Goal: Task Accomplishment & Management: Use online tool/utility

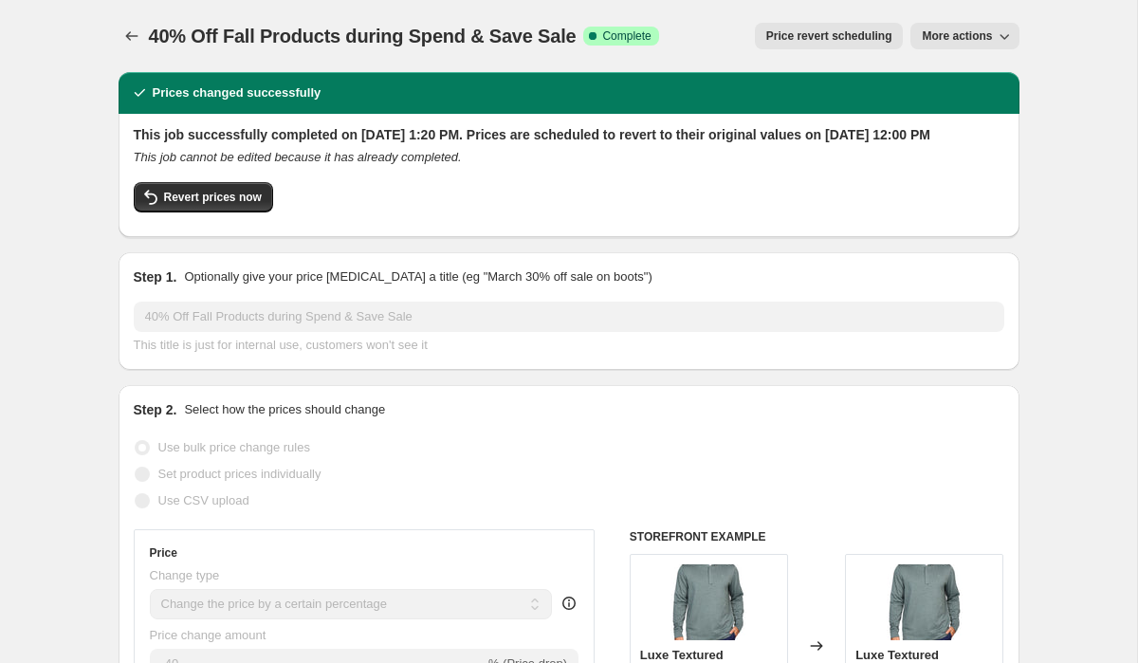
select select "percentage"
select select "no_change"
select select "collection"
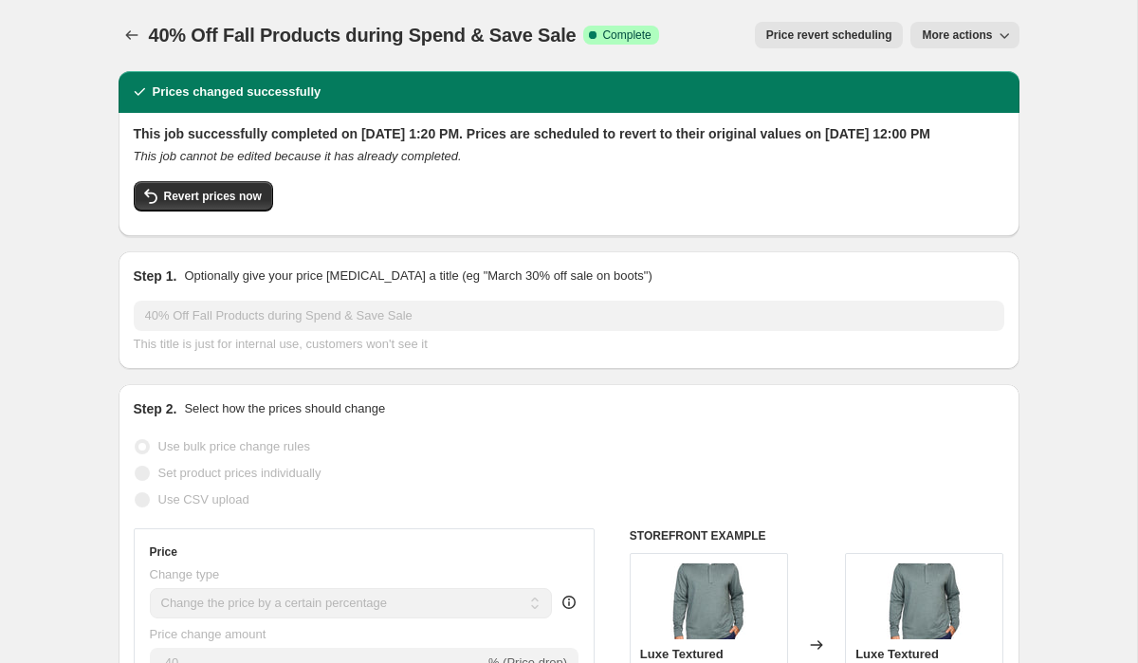
click at [996, 33] on icon "button" at bounding box center [1004, 35] width 19 height 19
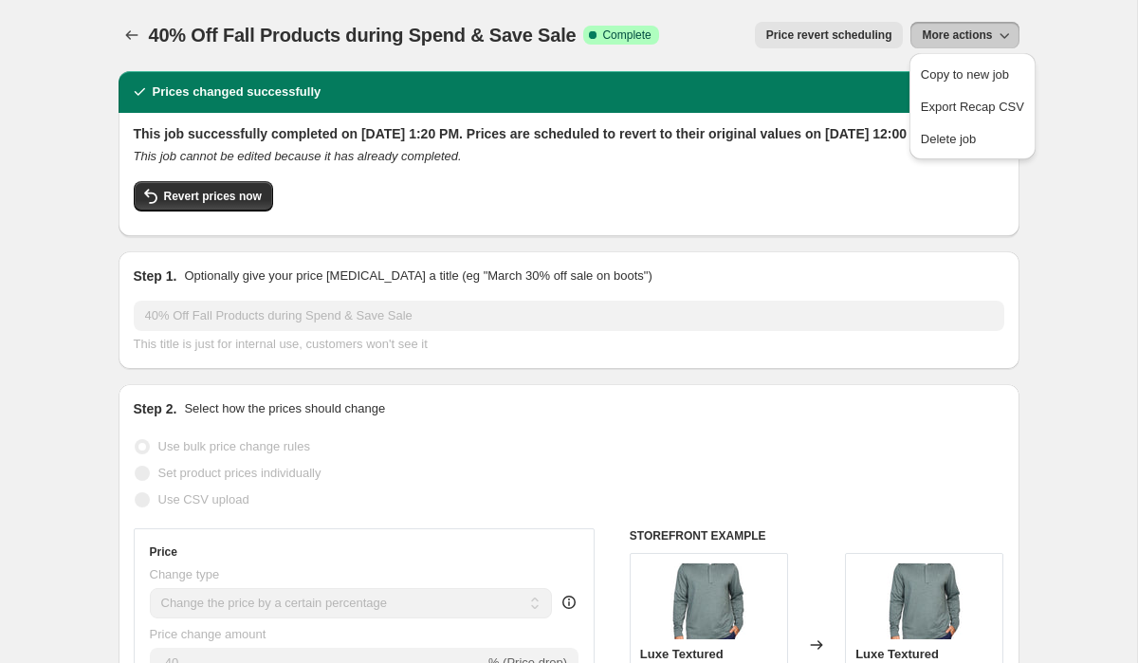
click at [996, 33] on icon "button" at bounding box center [1004, 35] width 19 height 19
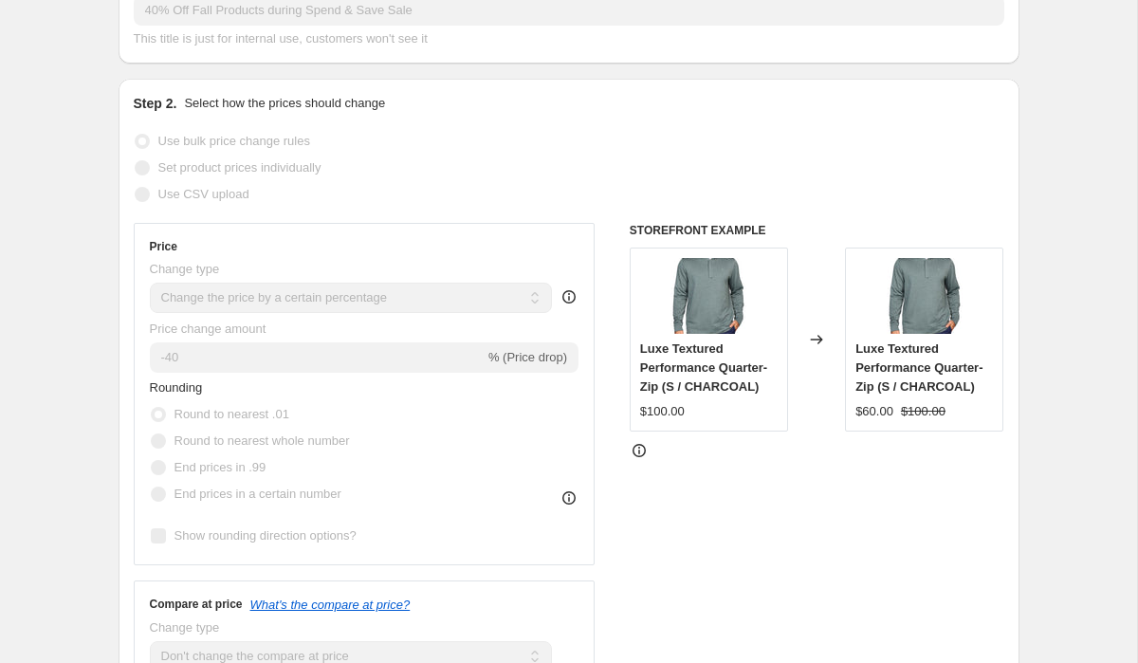
scroll to position [0, 0]
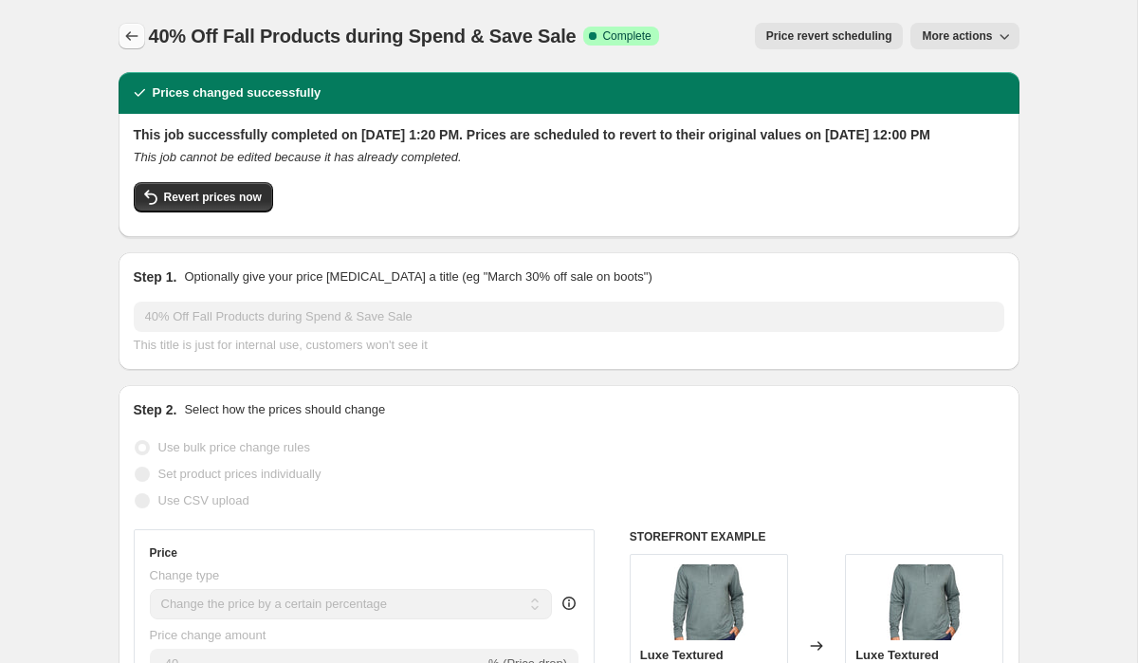
click at [129, 45] on icon "Price change jobs" at bounding box center [131, 36] width 19 height 19
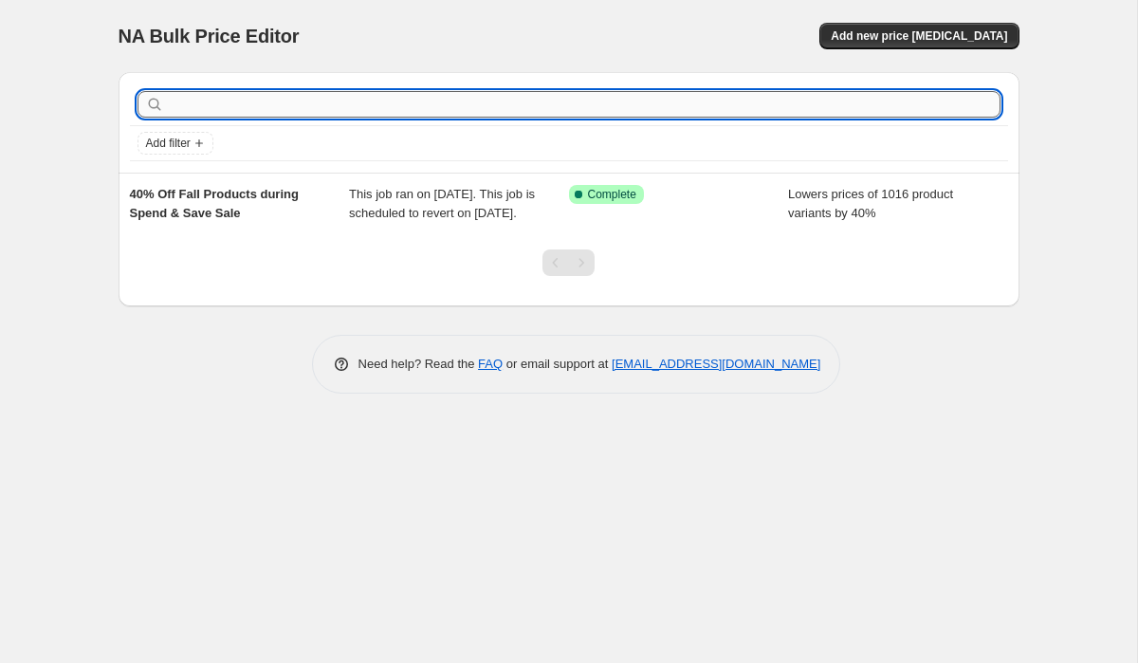
click at [400, 109] on input "text" at bounding box center [584, 104] width 833 height 27
type input "4"
click at [279, 104] on input "4" at bounding box center [567, 104] width 799 height 27
type input "40% Off Fall Products during Spend & Save Sale"
click at [647, 104] on input "40% Off Fall Products during Spend & Save Sale" at bounding box center [567, 104] width 799 height 27
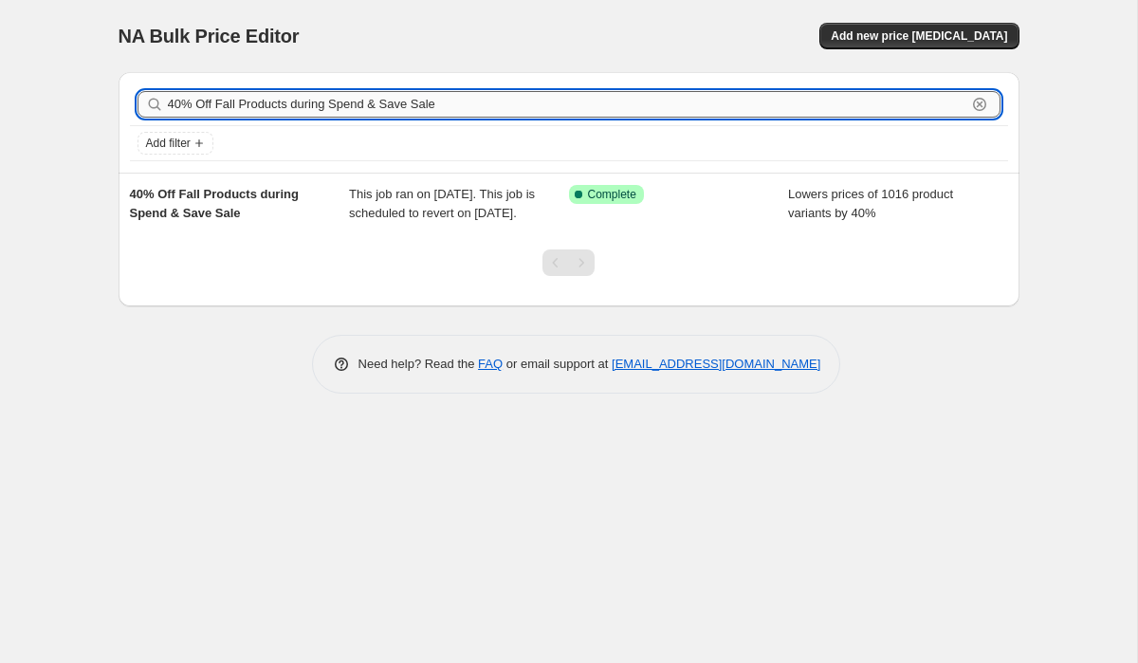
type input "40% Off Fall Products during Spend & Save Sale 2"
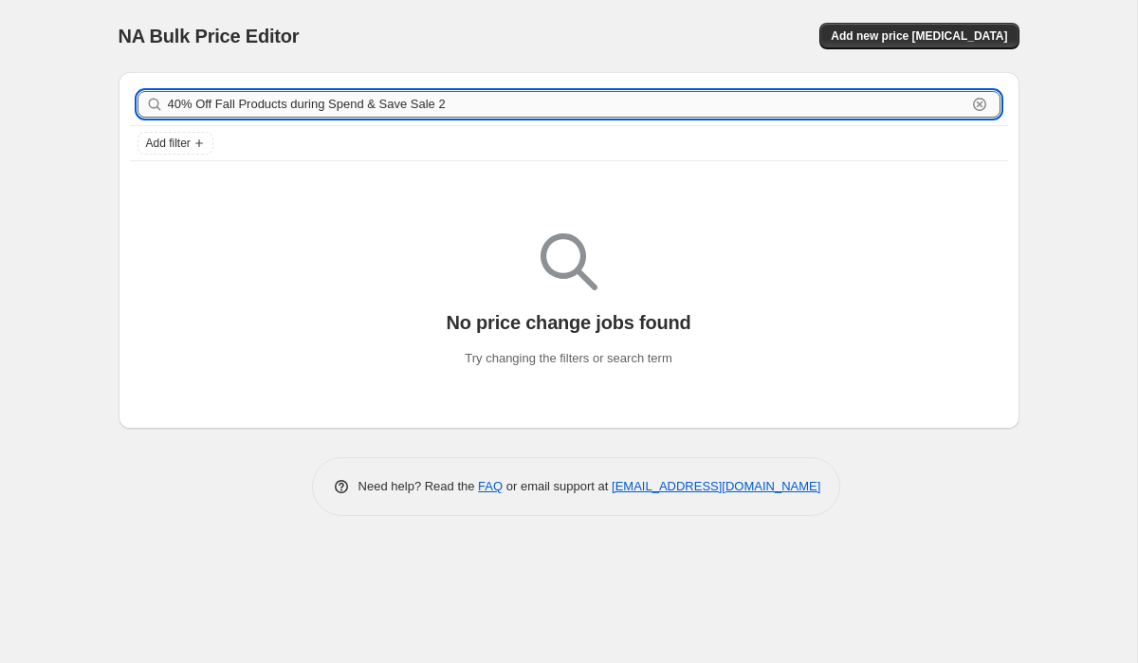
click at [485, 105] on input "40% Off Fall Products during Spend & Save Sale 2" at bounding box center [567, 104] width 799 height 27
click at [545, 24] on div "NA Bulk Price Editor" at bounding box center [336, 36] width 434 height 27
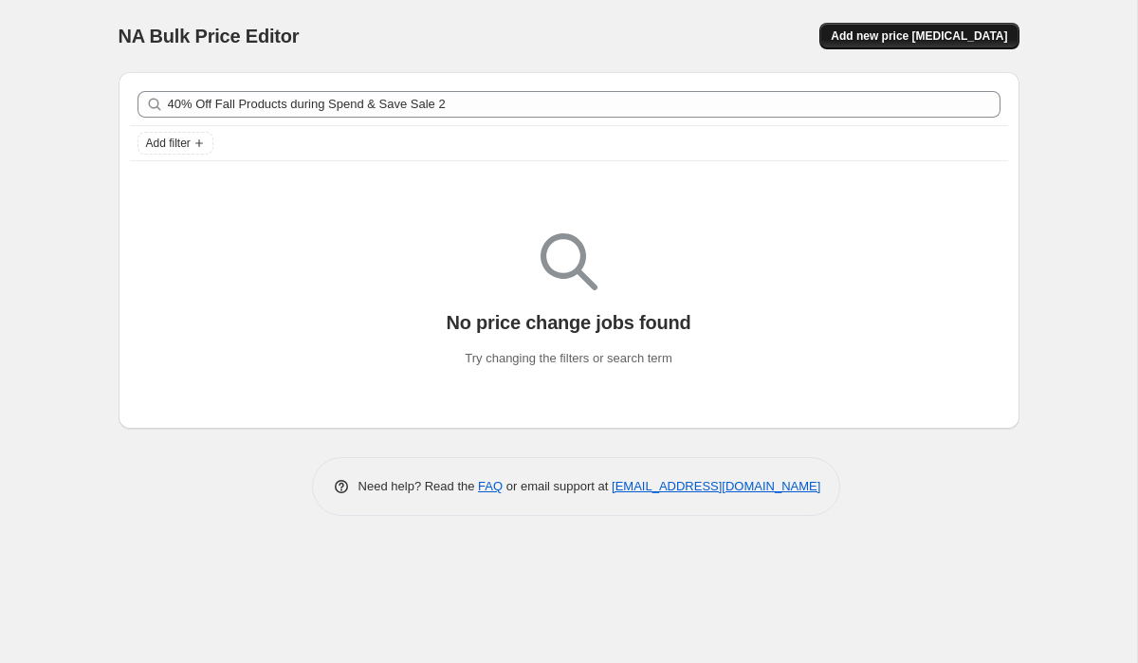
click at [900, 46] on button "Add new price [MEDICAL_DATA]" at bounding box center [919, 36] width 199 height 27
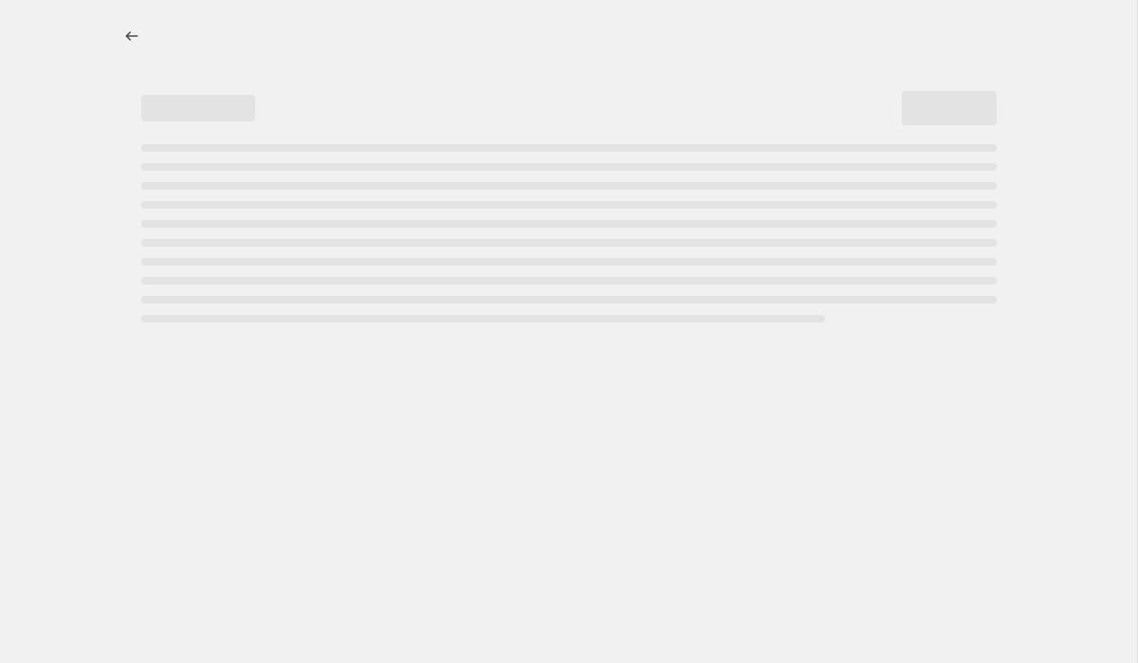
select select "percentage"
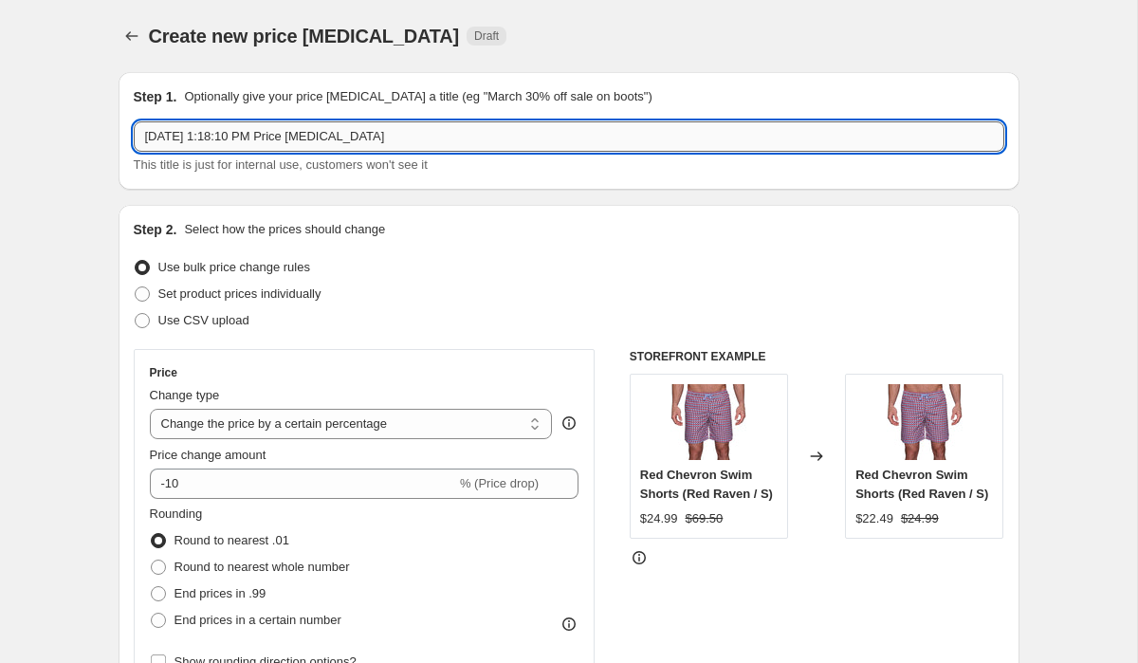
click at [319, 138] on input "[DATE] 1:18:10 PM Price [MEDICAL_DATA]" at bounding box center [569, 136] width 871 height 30
paste input "40% Off Fall Products during Spend & Save Sale 2"
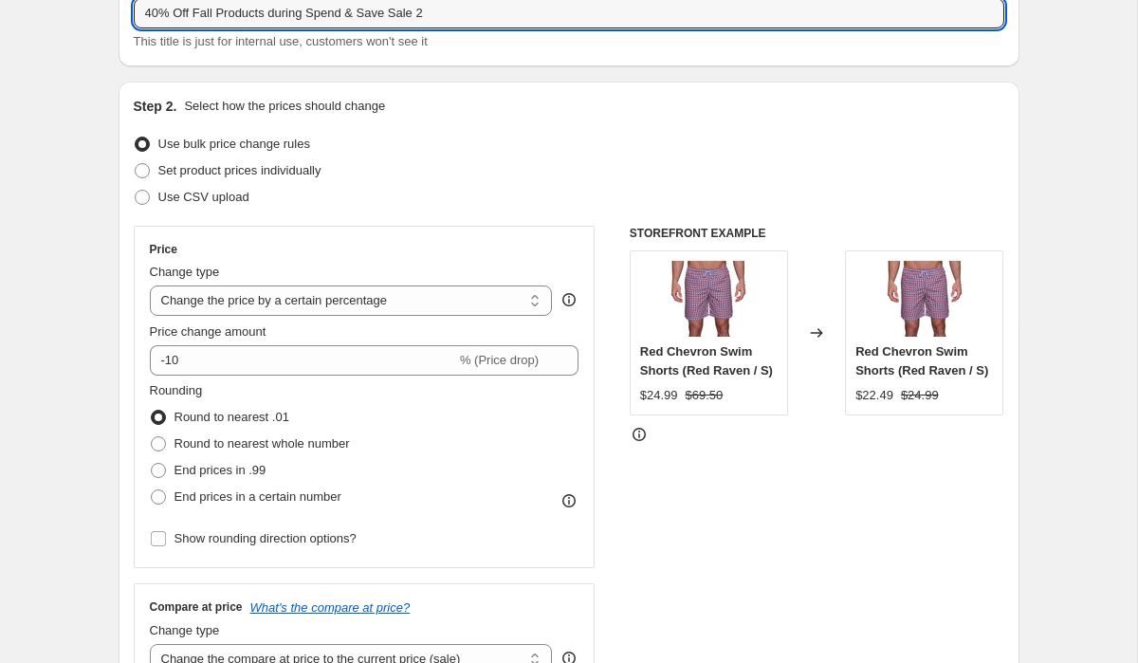
scroll to position [239, 0]
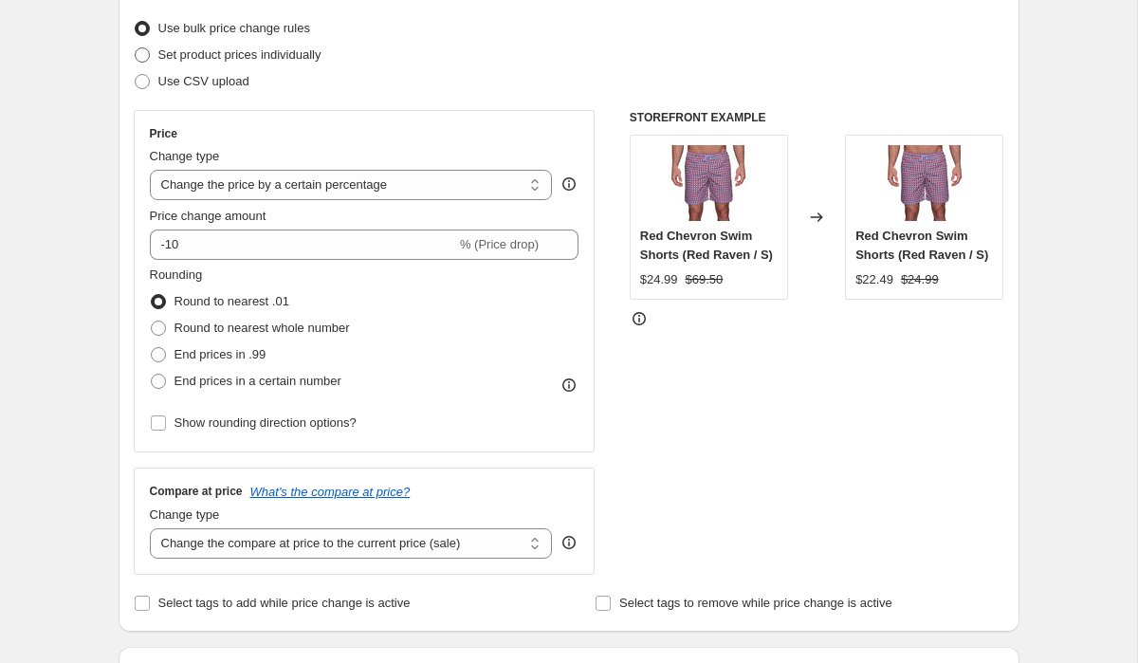
type input "40% Off Fall Products during Spend & Save Sale 2"
click at [266, 54] on span "Set product prices individually" at bounding box center [239, 54] width 163 height 14
click at [136, 48] on input "Set product prices individually" at bounding box center [135, 47] width 1 height 1
radio input "true"
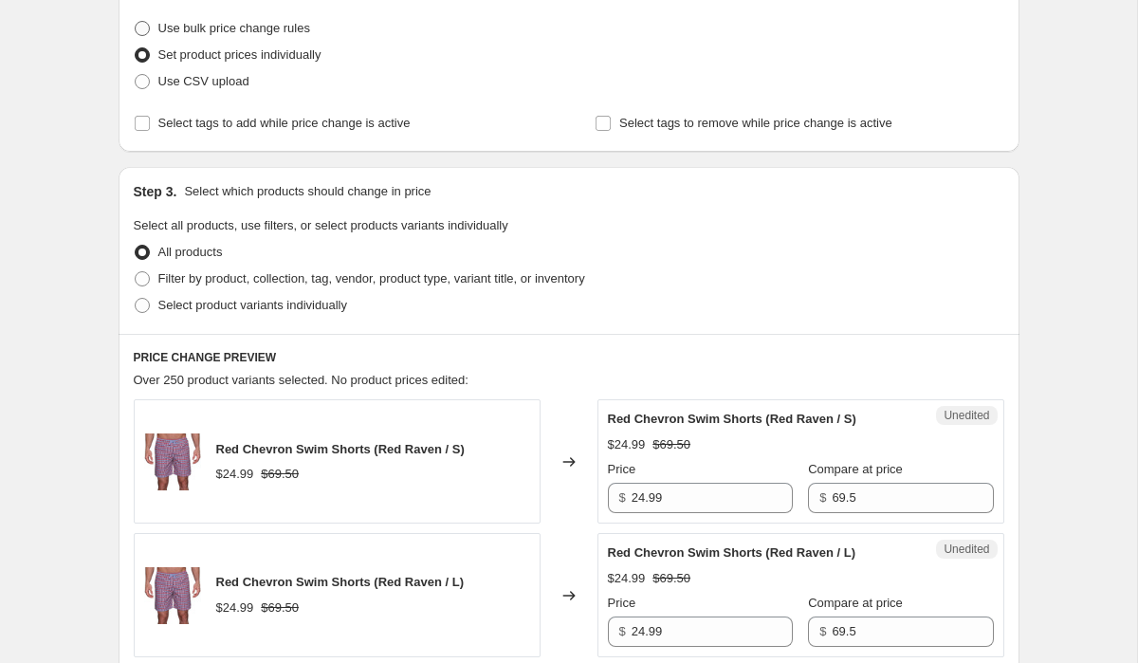
click at [243, 23] on span "Use bulk price change rules" at bounding box center [234, 28] width 152 height 14
click at [136, 22] on input "Use bulk price change rules" at bounding box center [135, 21] width 1 height 1
radio input "true"
select select "percentage"
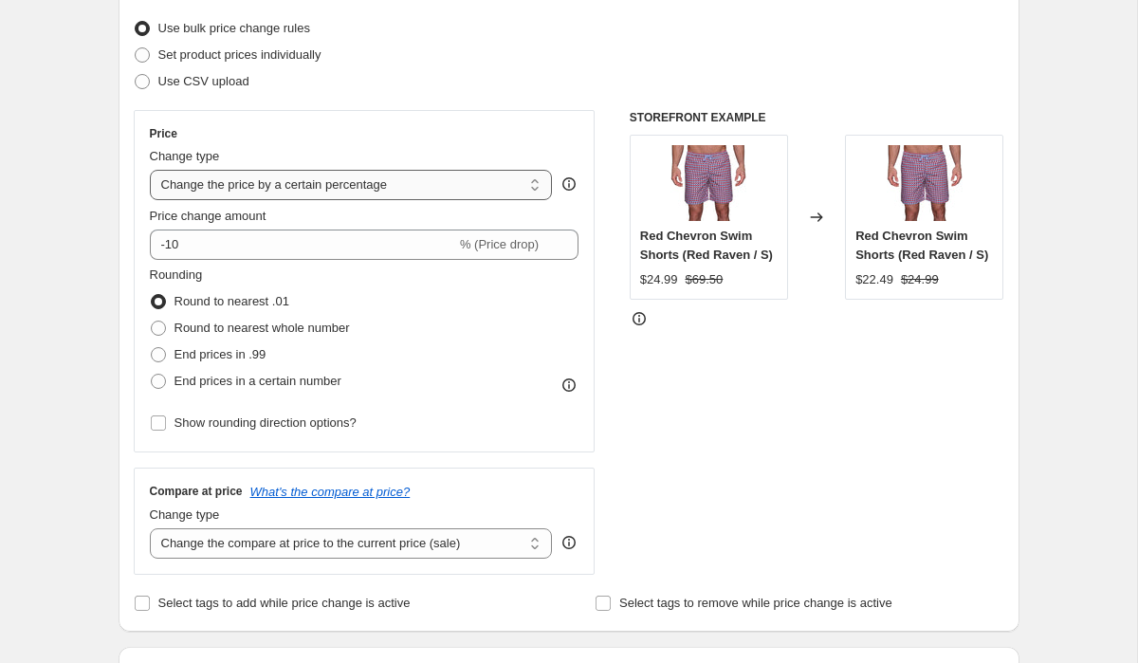
scroll to position [275, 0]
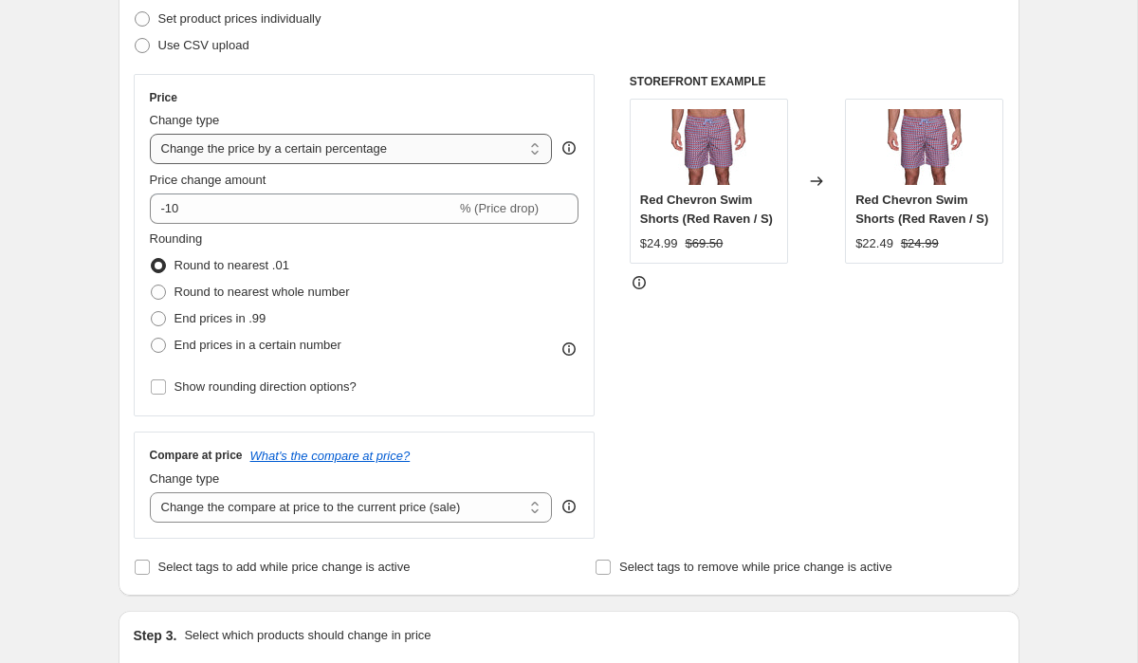
click at [301, 140] on select "Change the price to a certain amount Change the price by a certain amount Chang…" at bounding box center [351, 149] width 403 height 30
click at [200, 153] on select "Change the price to a certain amount Change the price by a certain amount Chang…" at bounding box center [351, 149] width 403 height 30
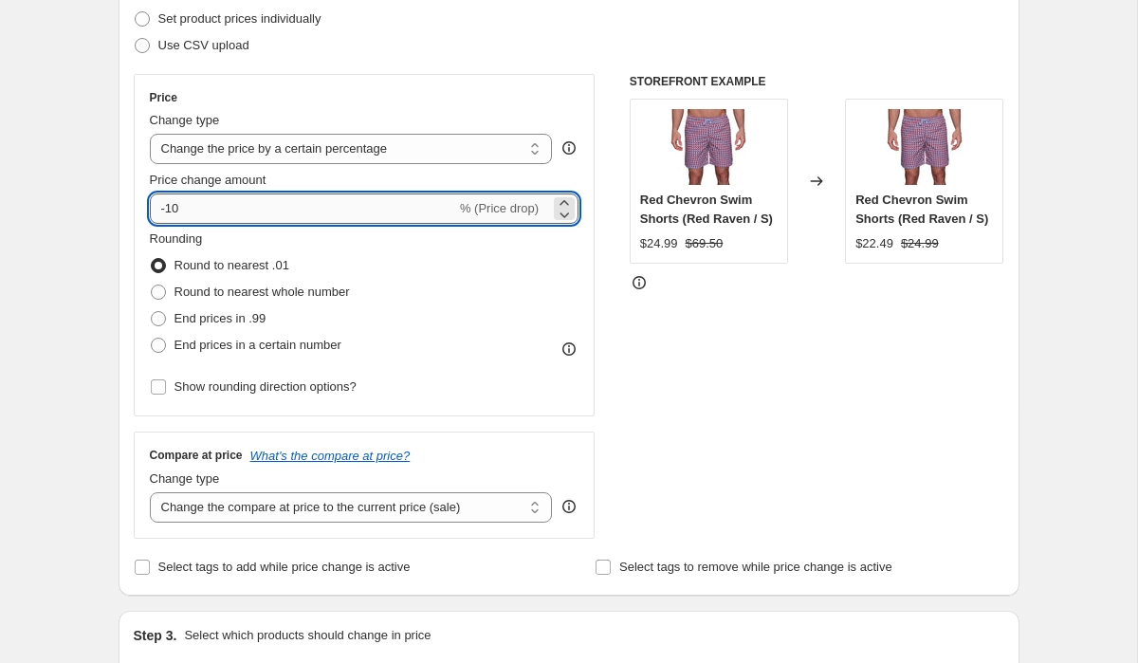
click at [176, 208] on input "-10" at bounding box center [303, 209] width 306 height 30
type input "-40"
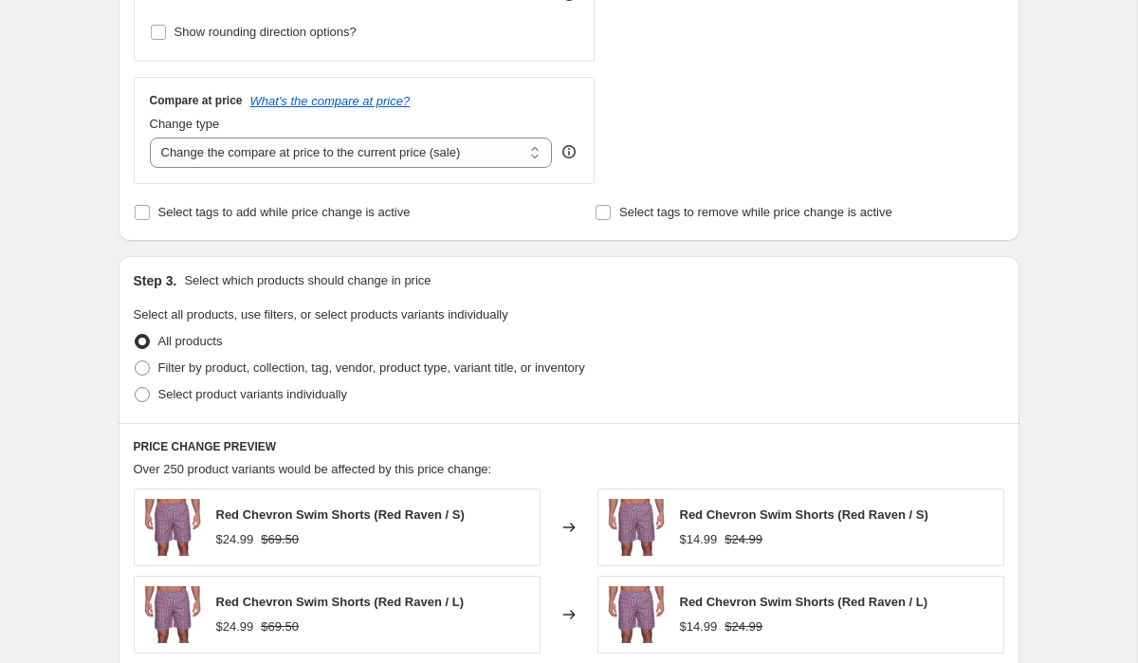
scroll to position [697, 0]
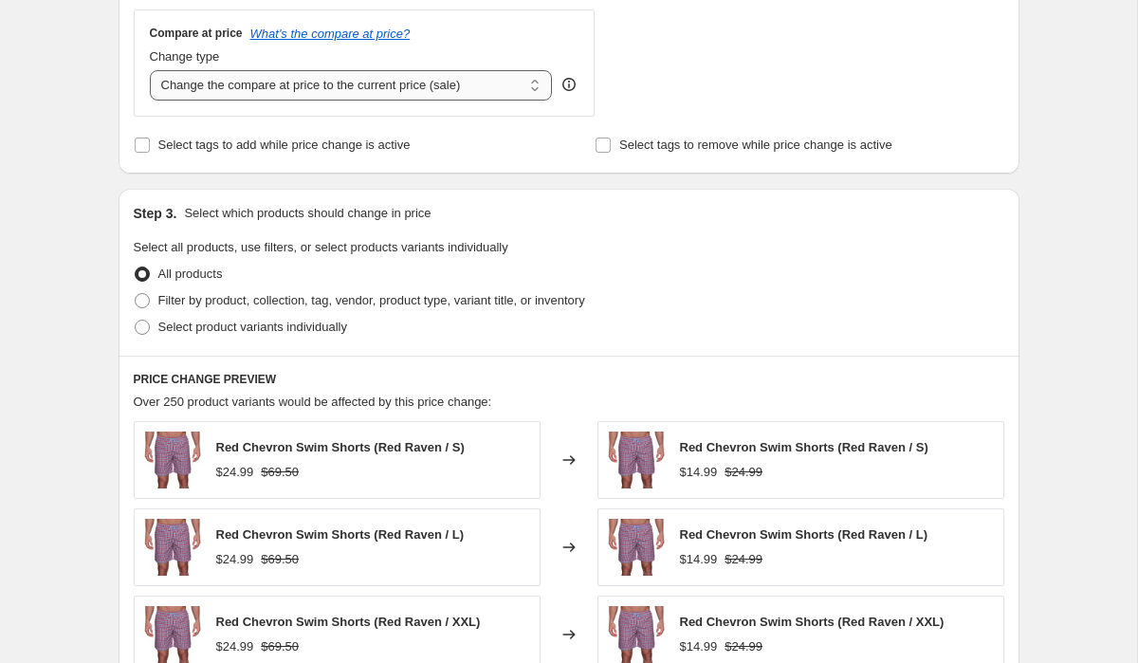
click at [217, 83] on select "Change the compare at price to the current price (sale) Change the compare at p…" at bounding box center [351, 85] width 403 height 30
select select "no_change"
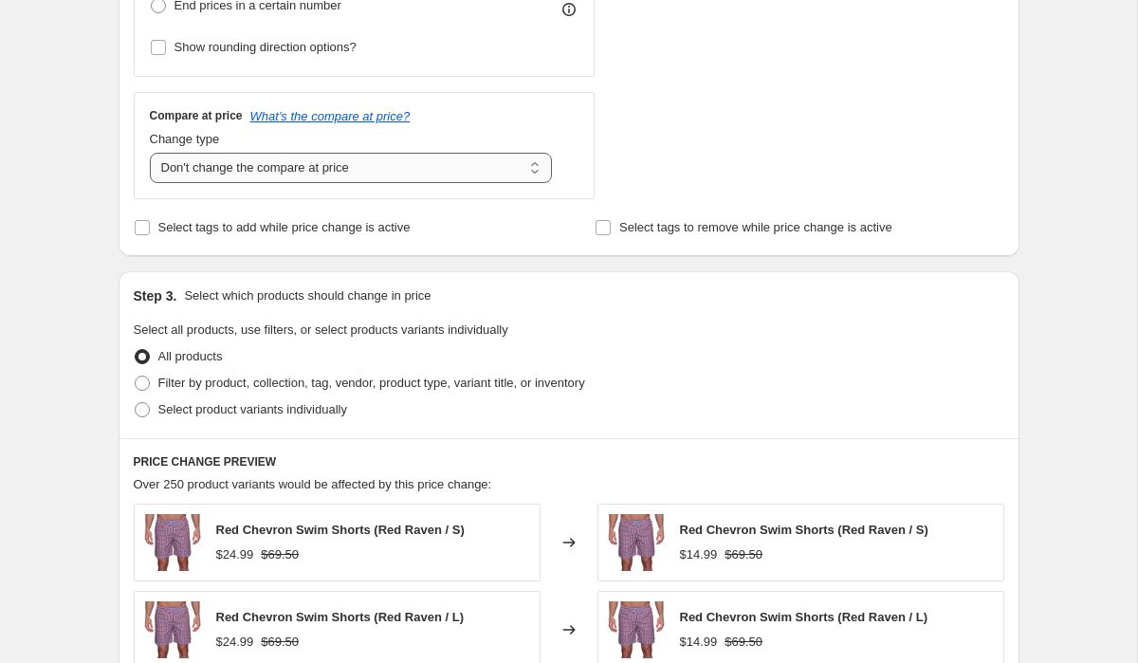
scroll to position [613, 0]
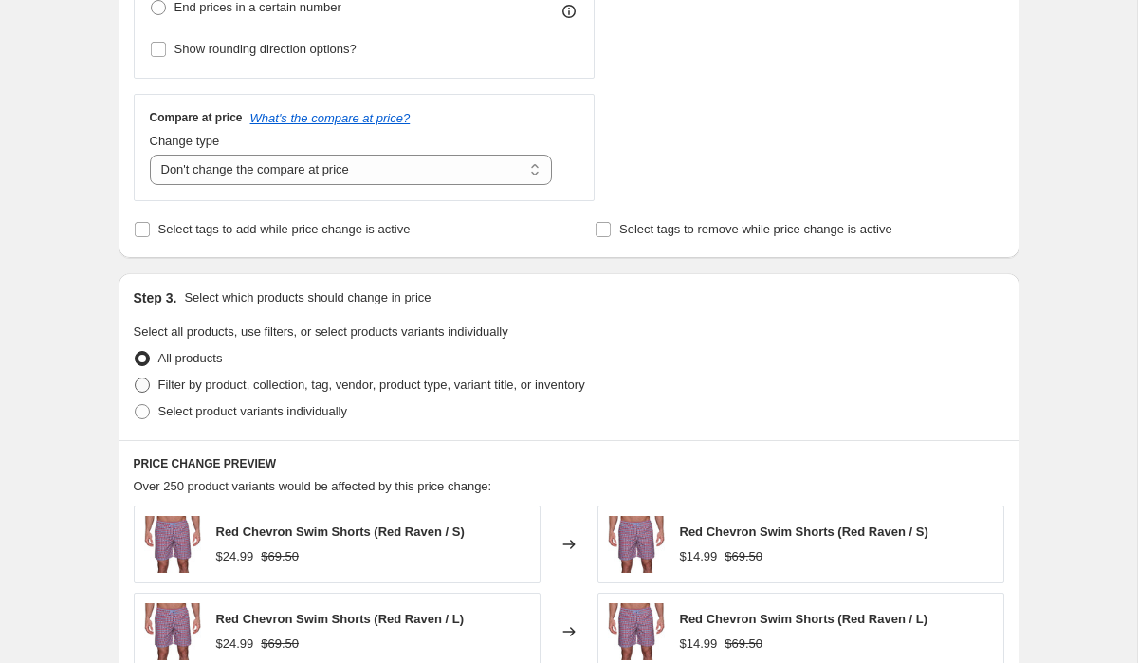
click at [194, 389] on span "Filter by product, collection, tag, vendor, product type, variant title, or inv…" at bounding box center [371, 385] width 427 height 14
click at [136, 379] on input "Filter by product, collection, tag, vendor, product type, variant title, or inv…" at bounding box center [135, 378] width 1 height 1
radio input "true"
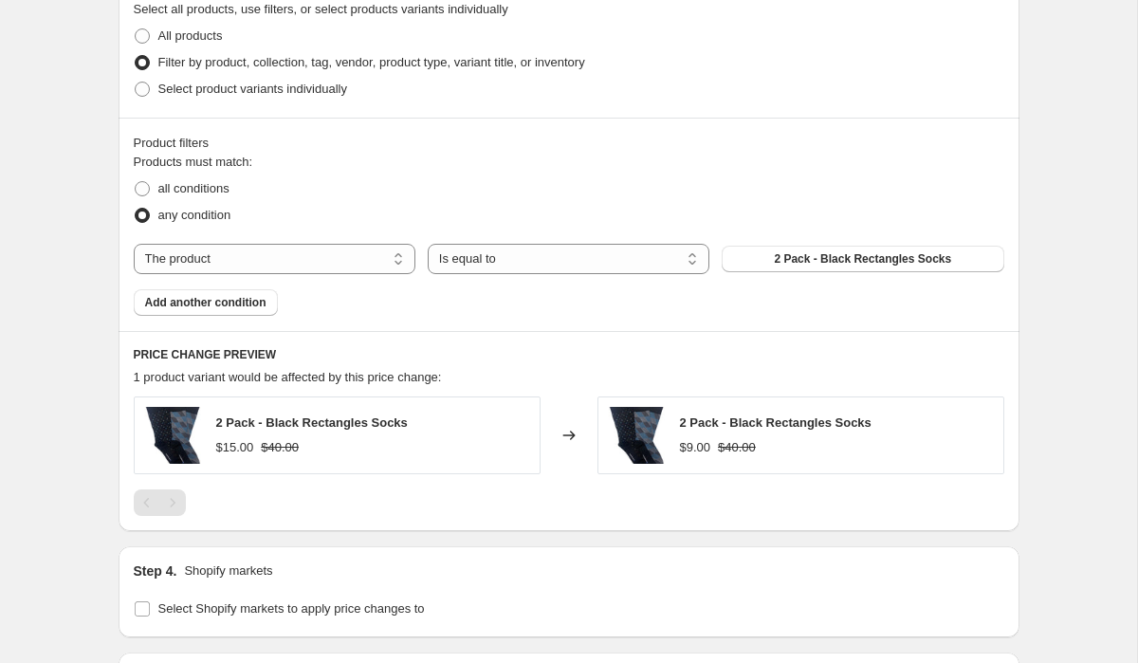
scroll to position [939, 0]
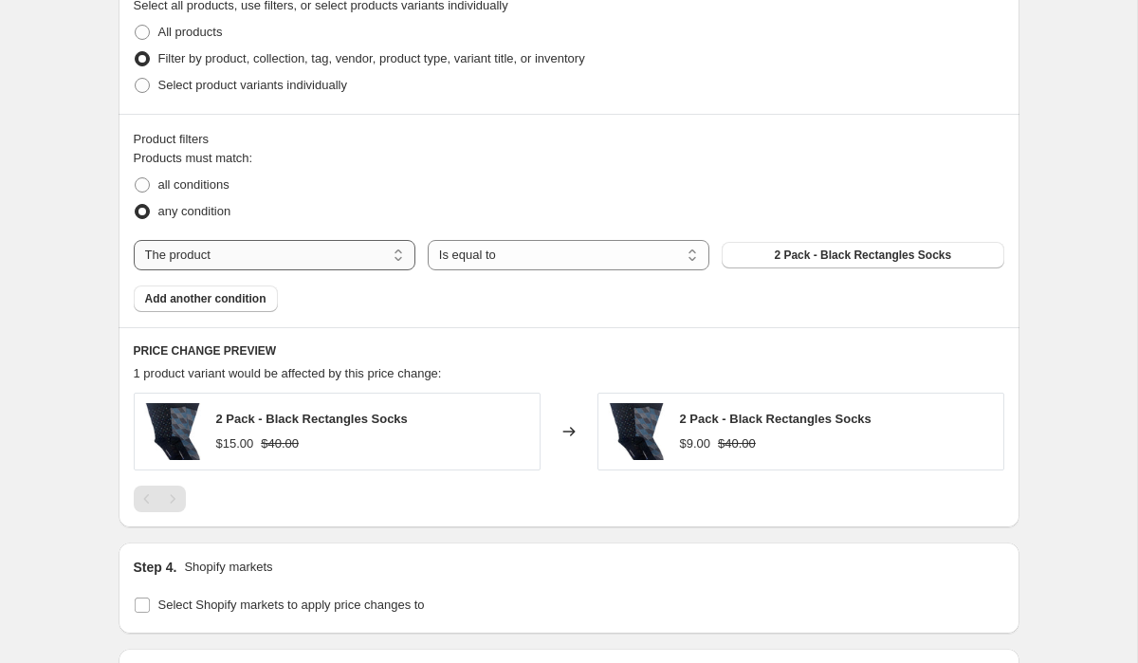
click at [260, 257] on select "The product The product's collection The product's tag The product's vendor The…" at bounding box center [275, 255] width 282 height 30
click at [151, 187] on label "all conditions" at bounding box center [182, 185] width 96 height 27
click at [136, 178] on input "all conditions" at bounding box center [135, 177] width 1 height 1
radio input "true"
click at [238, 261] on select "The product The product's collection The product's tag The product's vendor The…" at bounding box center [275, 255] width 282 height 30
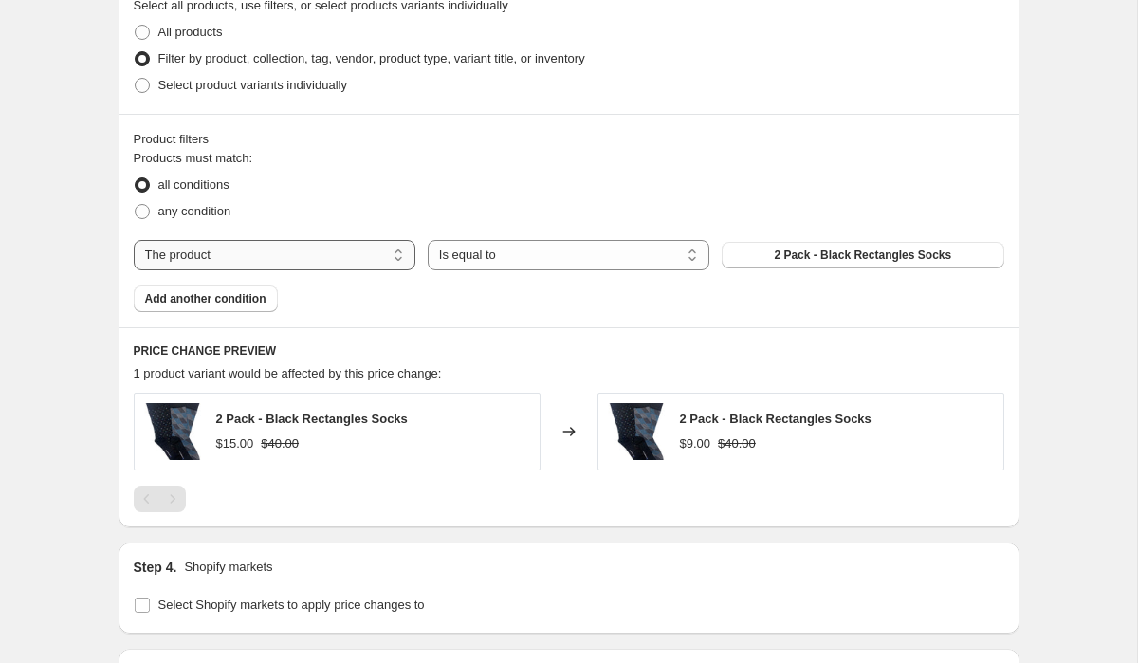
select select "collection"
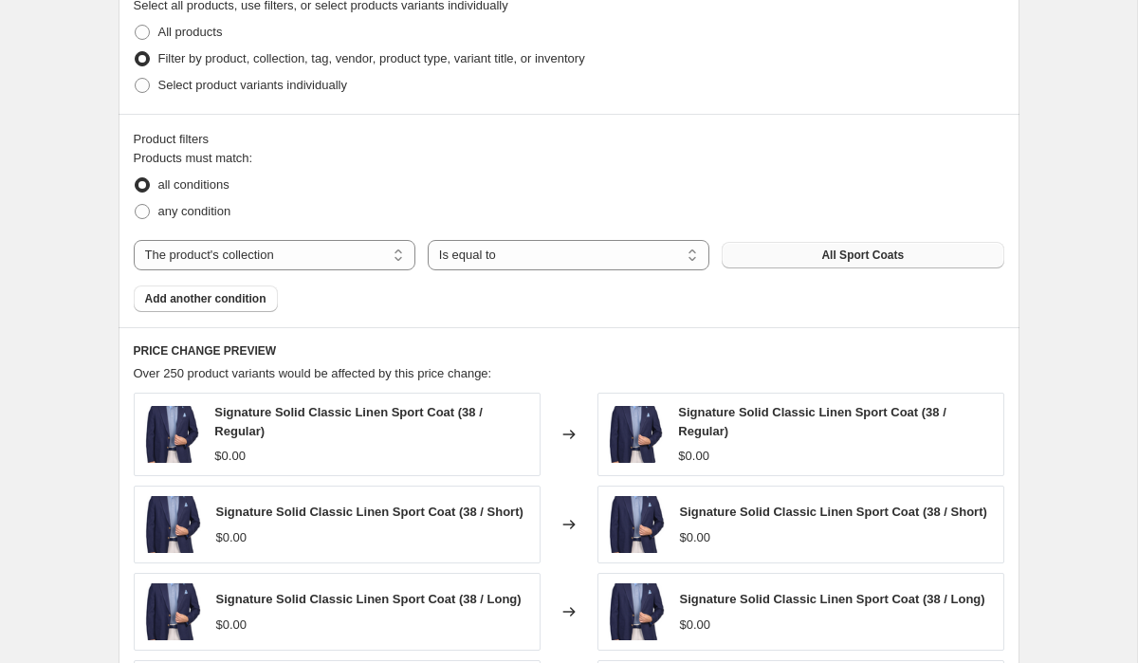
click at [827, 254] on span "All Sport Coats" at bounding box center [863, 255] width 83 height 15
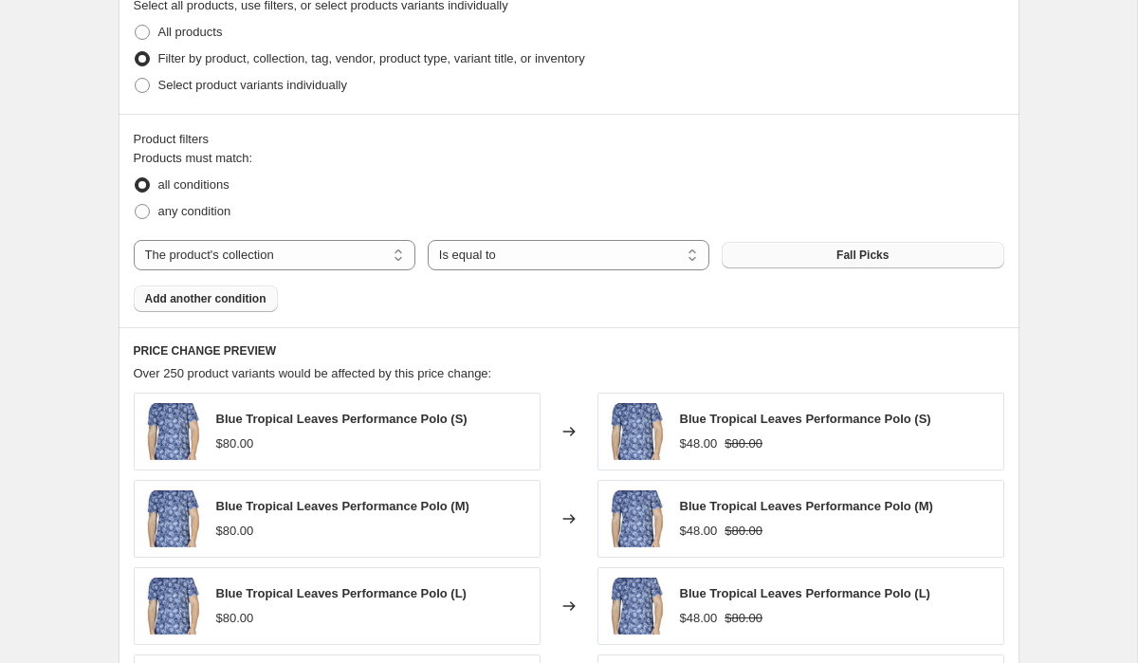
scroll to position [943, 0]
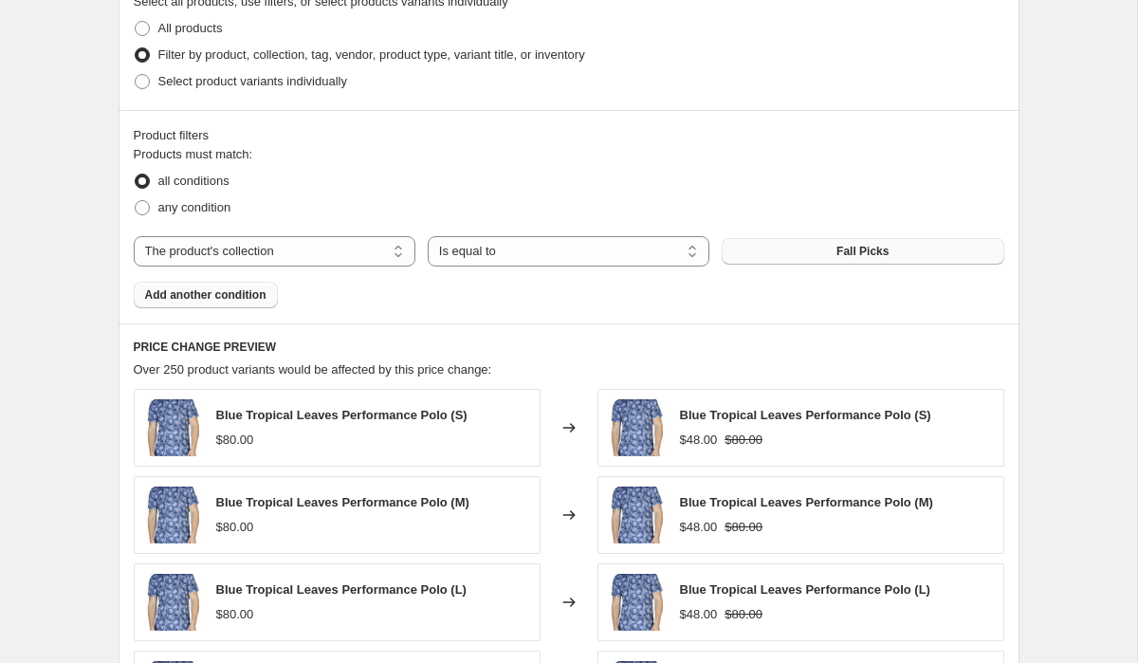
click at [245, 298] on span "Add another condition" at bounding box center [205, 294] width 121 height 15
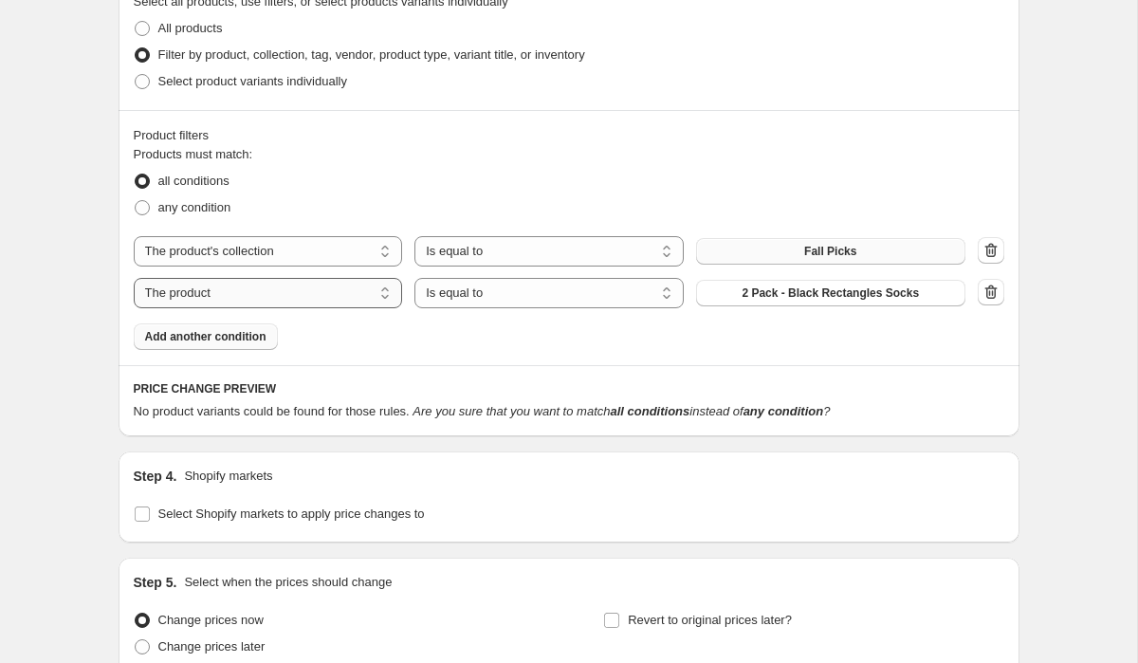
click at [348, 291] on select "The product The product's collection The product's tag The product's vendor The…" at bounding box center [268, 293] width 269 height 30
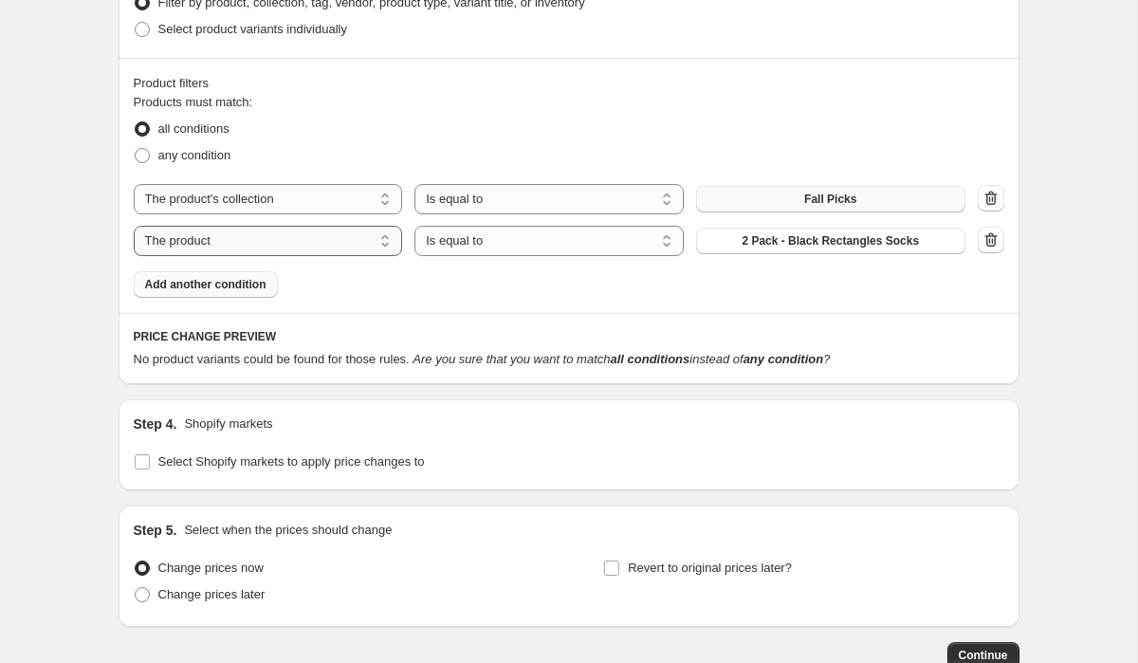
scroll to position [1020, 0]
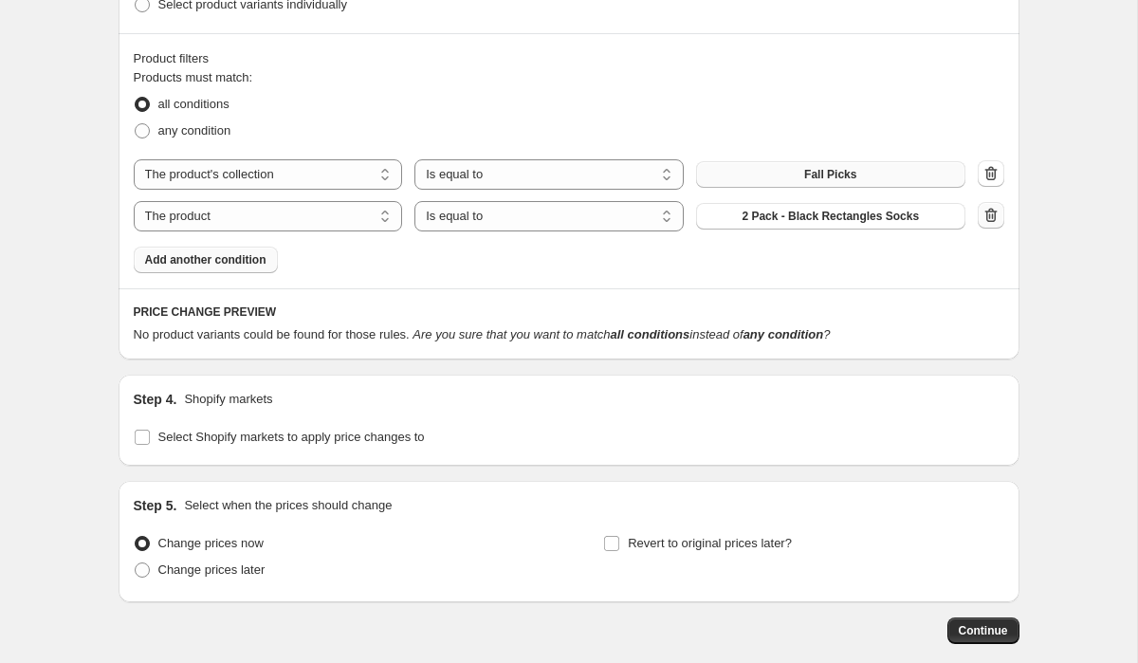
click at [998, 223] on icon "button" at bounding box center [991, 215] width 19 height 19
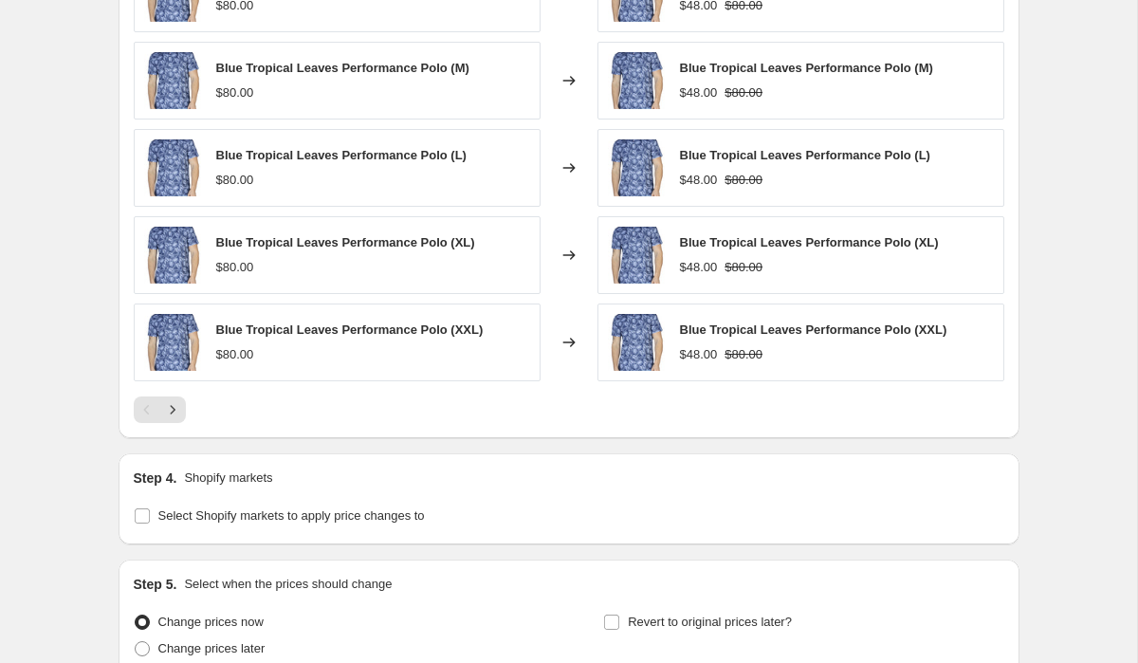
scroll to position [1415, 0]
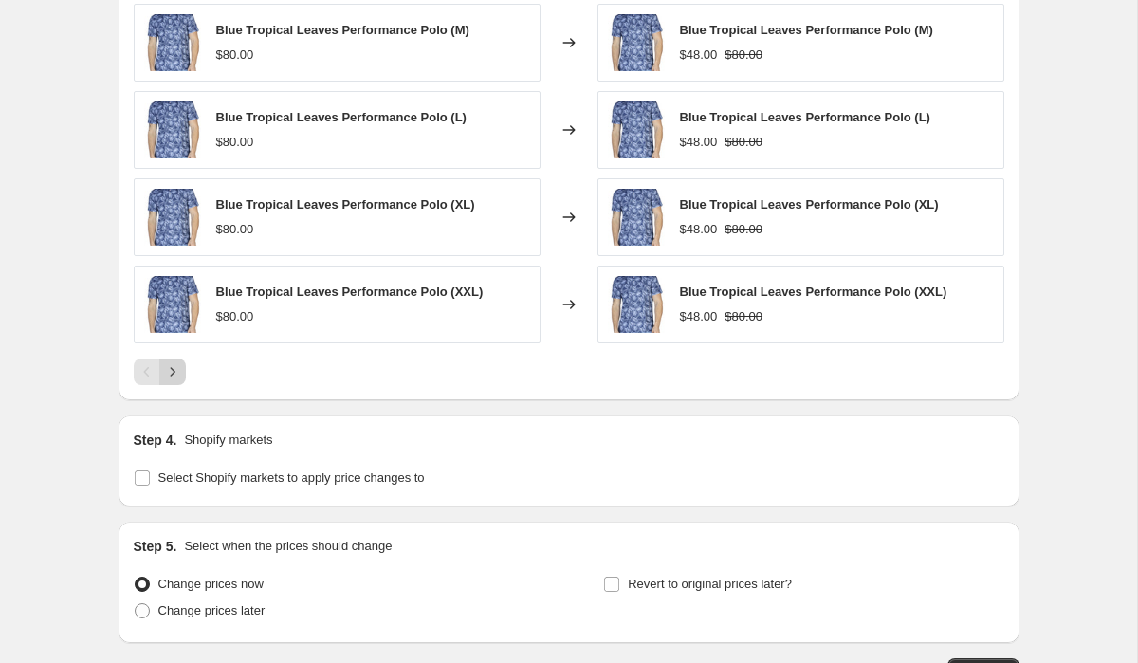
click at [178, 380] on icon "Next" at bounding box center [172, 371] width 19 height 19
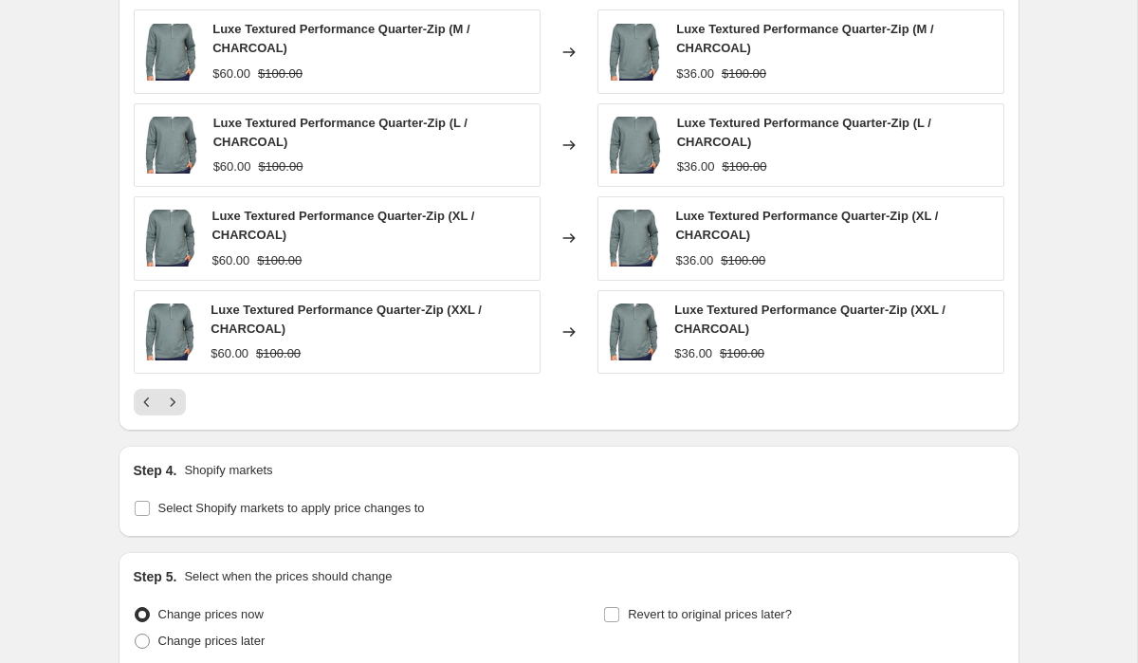
click at [178, 379] on div "Luxe Textured Performance Quarter-Zip (S / CHARCOAL) $60.00 $100.00 Changed to …" at bounding box center [569, 166] width 871 height 499
click at [172, 406] on icon "Next" at bounding box center [172, 402] width 19 height 19
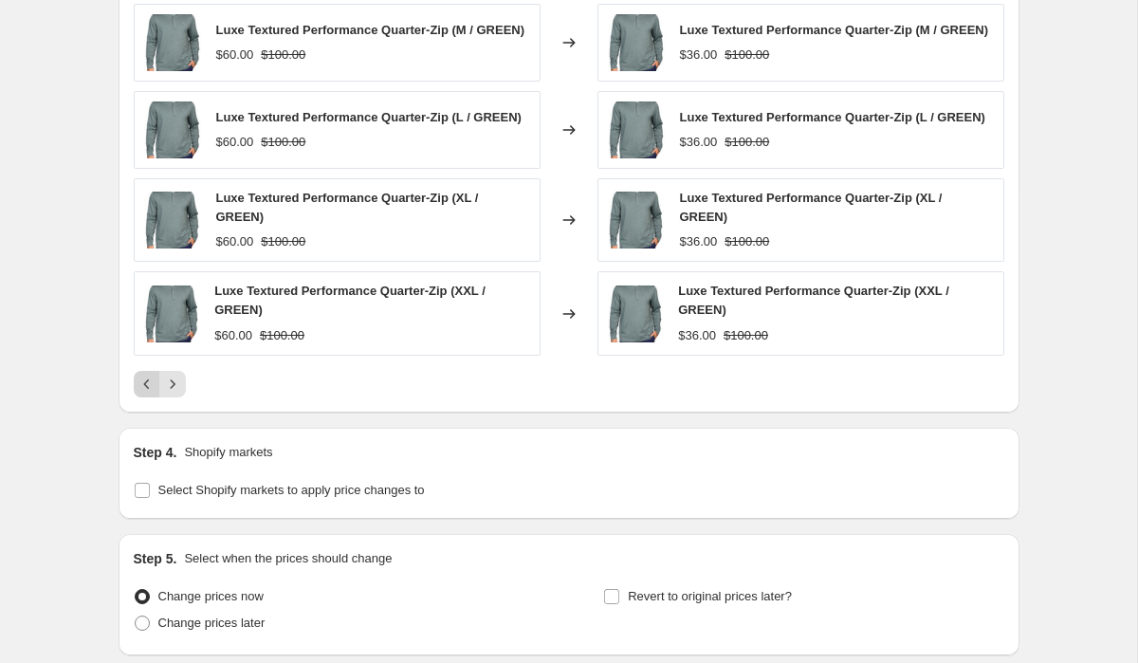
click at [149, 394] on icon "Previous" at bounding box center [147, 384] width 19 height 19
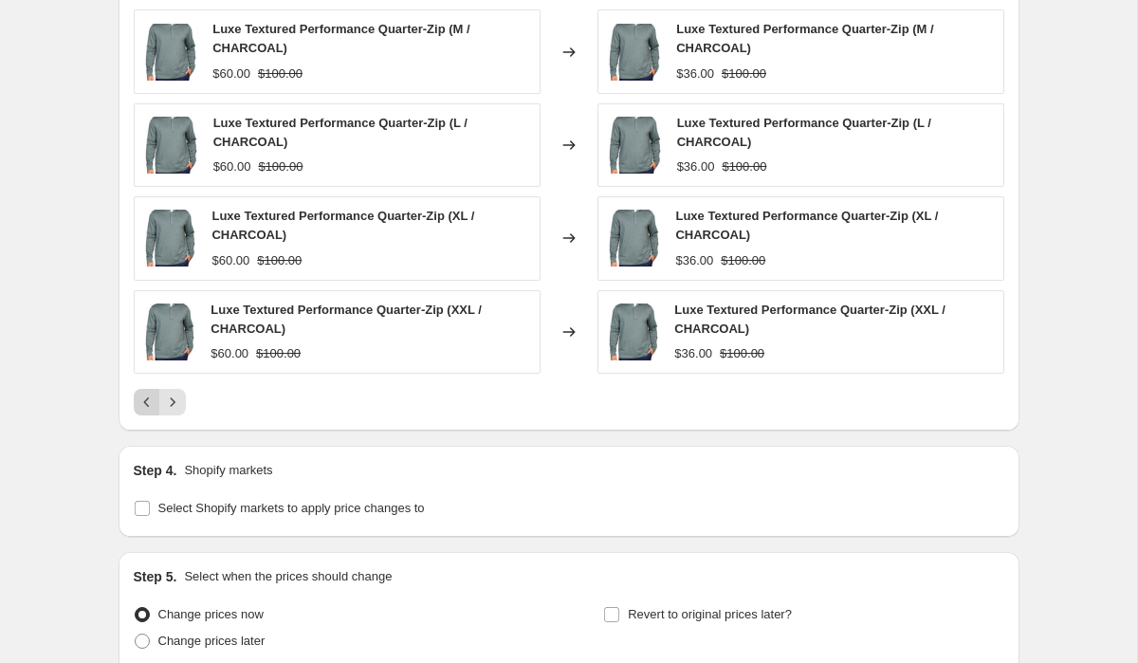
click at [150, 405] on icon "Previous" at bounding box center [147, 402] width 19 height 19
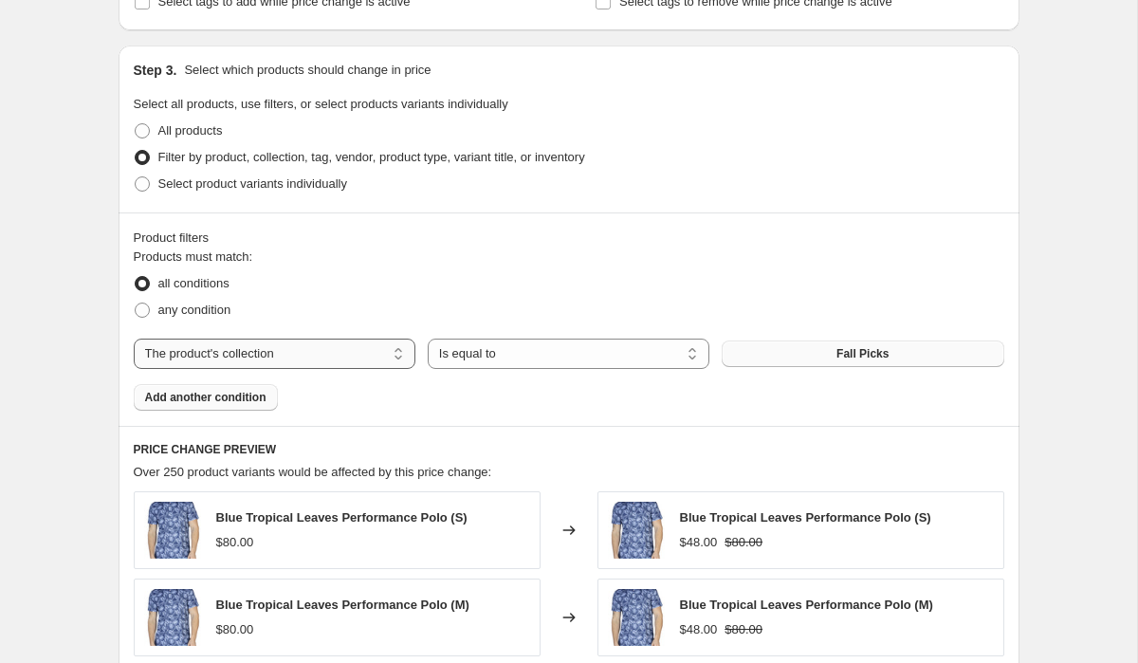
scroll to position [770, 0]
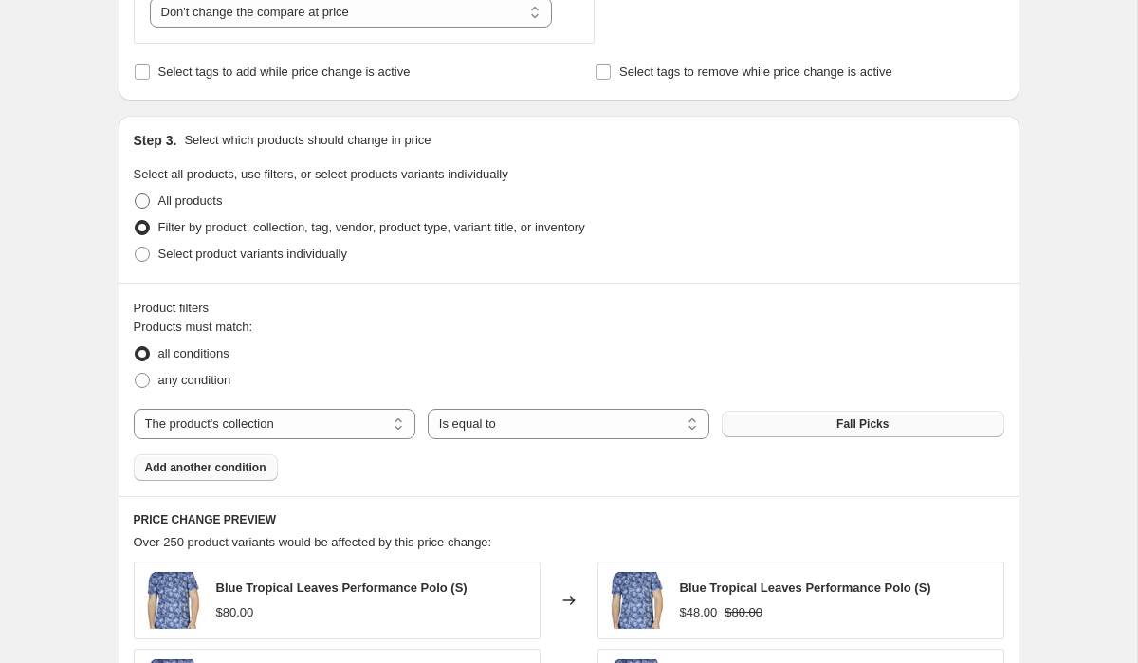
click at [137, 200] on span at bounding box center [142, 201] width 15 height 15
click at [136, 194] on input "All products" at bounding box center [135, 194] width 1 height 1
radio input "true"
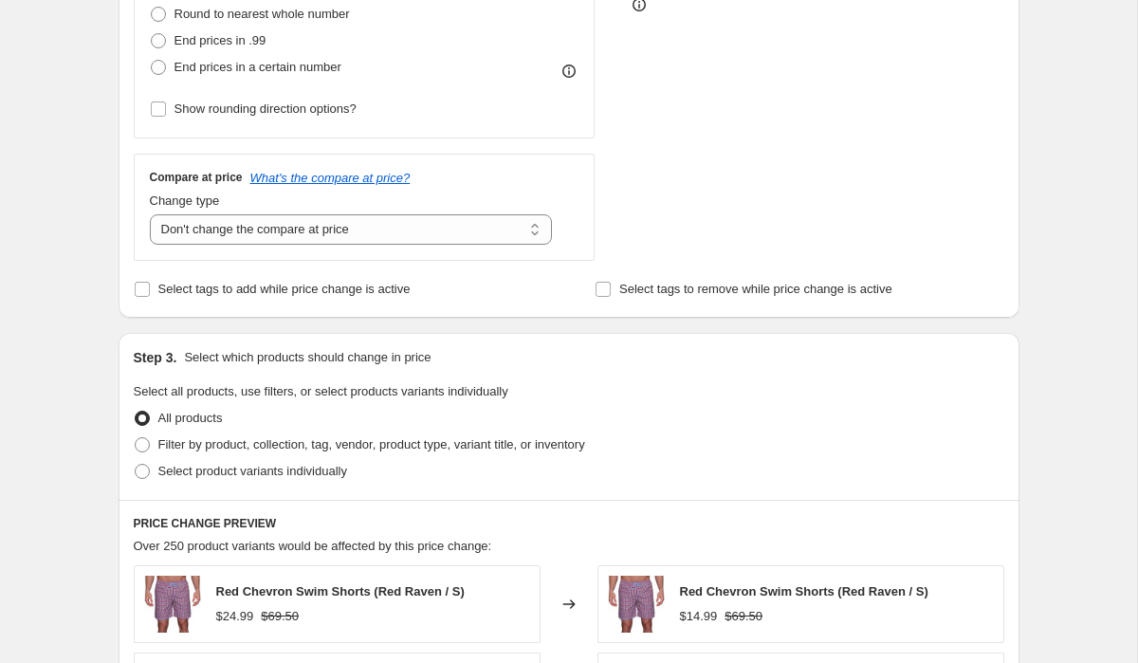
scroll to position [551, 0]
click at [148, 476] on span at bounding box center [142, 473] width 15 height 15
click at [136, 467] on input "Select product variants individually" at bounding box center [135, 466] width 1 height 1
radio input "true"
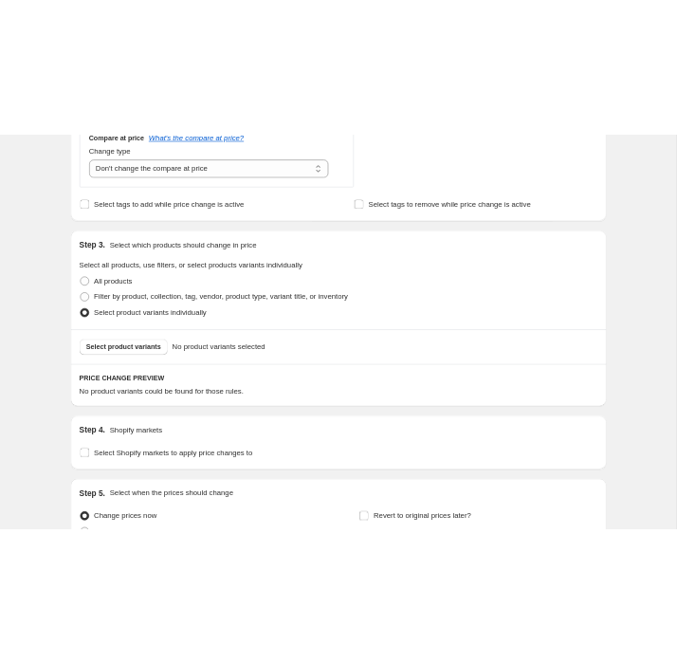
scroll to position [819, 0]
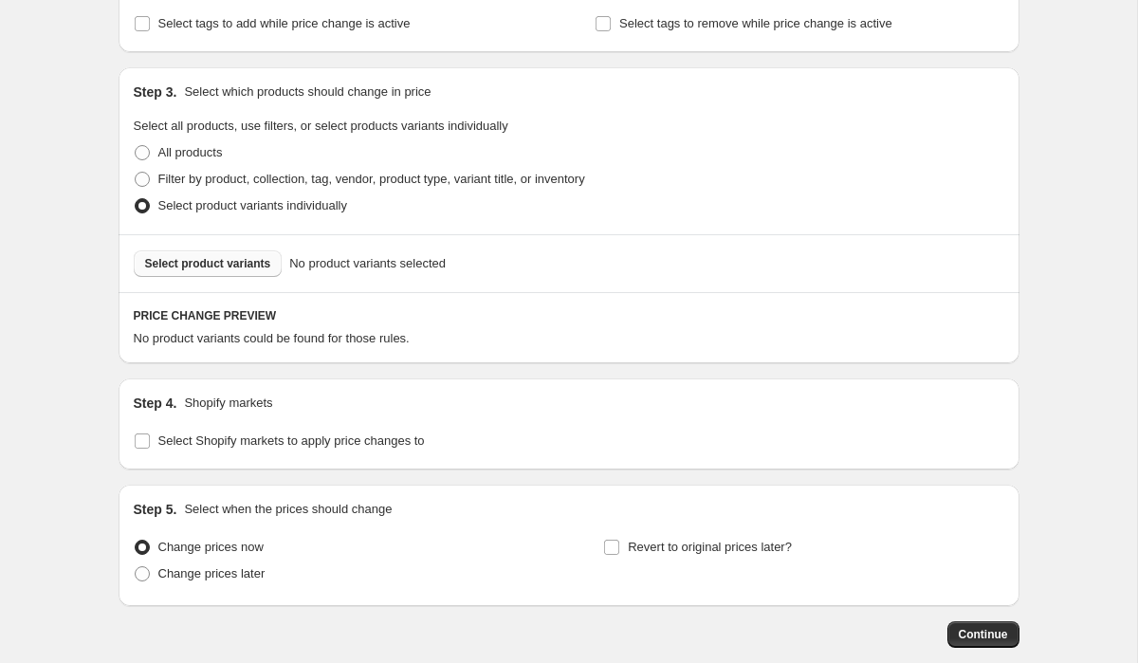
click at [174, 256] on span "Select product variants" at bounding box center [208, 263] width 126 height 15
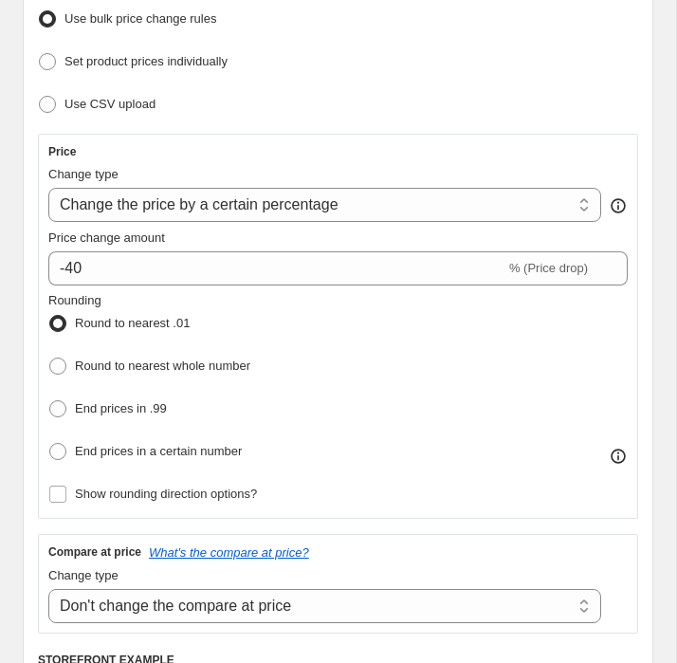
scroll to position [0, 0]
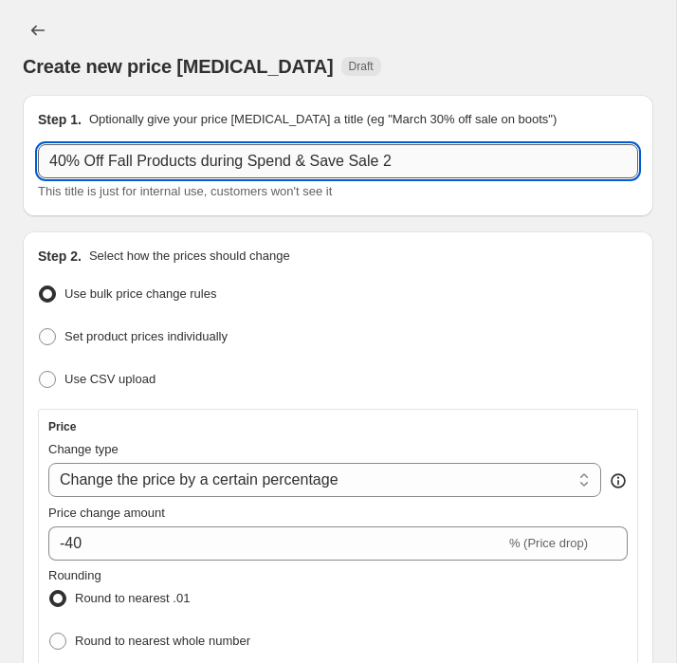
click at [345, 150] on input "40% Off Fall Products during Spend & Save Sale 2" at bounding box center [338, 161] width 600 height 34
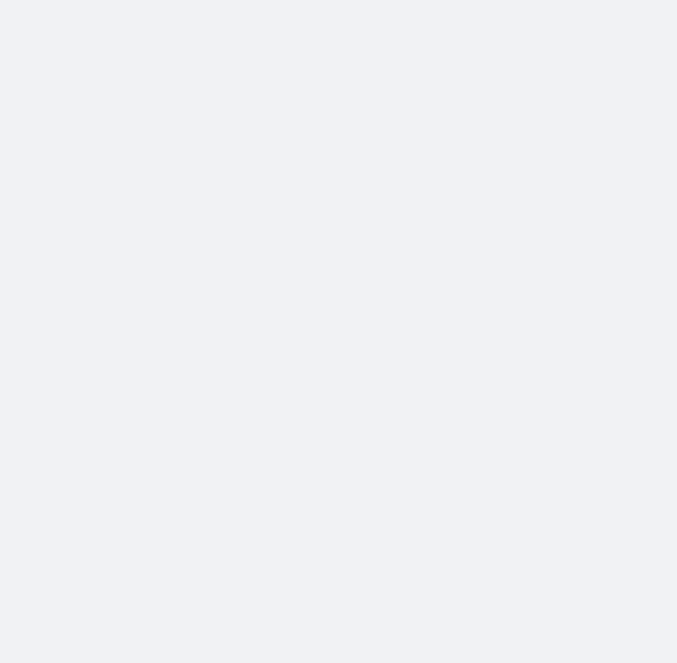
select select "percentage"
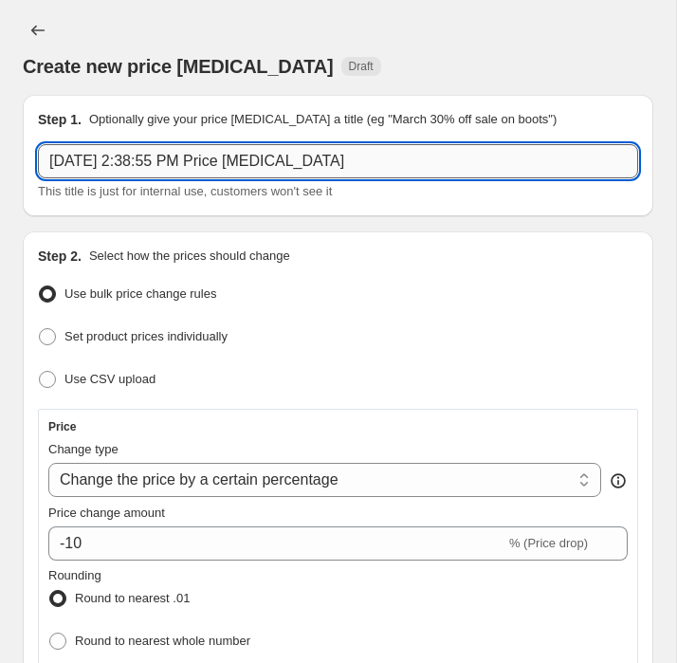
click at [361, 166] on input "Sep 5, 2025, 2:38:55 PM Price change job" at bounding box center [338, 161] width 600 height 34
paste input "40% Off Fall Products during Spend & Save Sale 2"
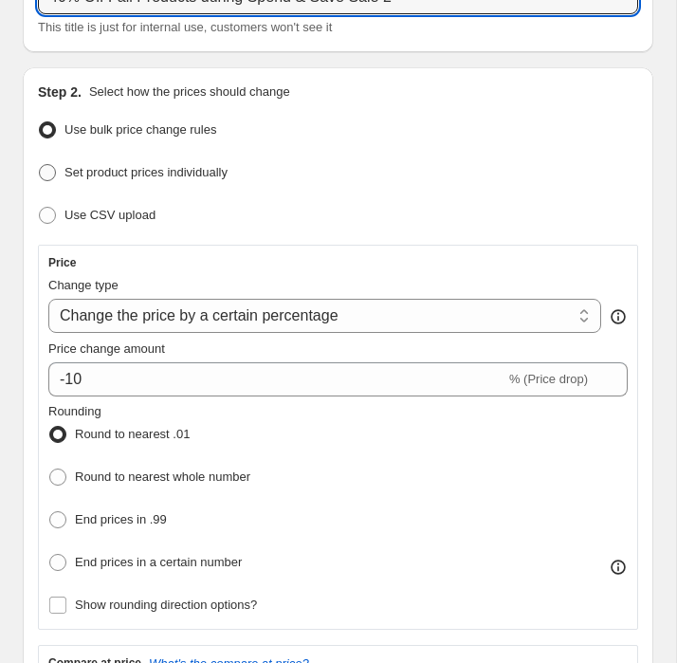
scroll to position [186, 0]
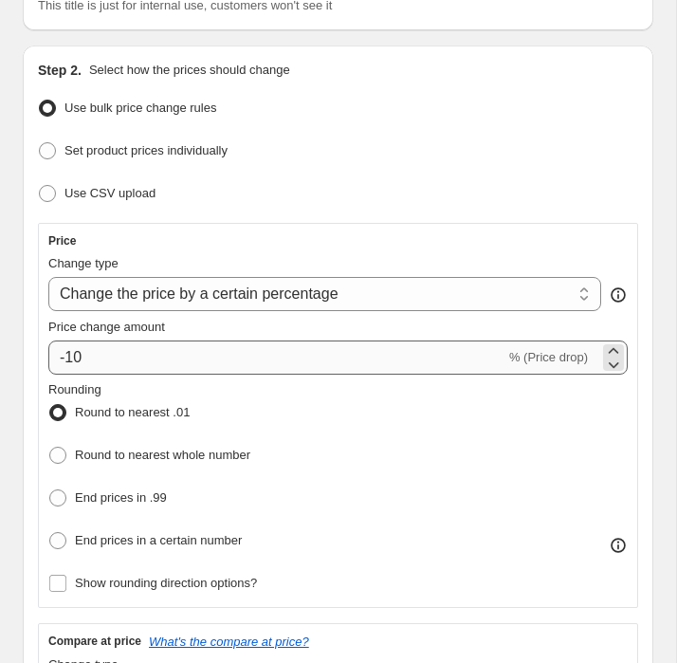
type input "40% Off Fall Products during Spend & Save Sale 2"
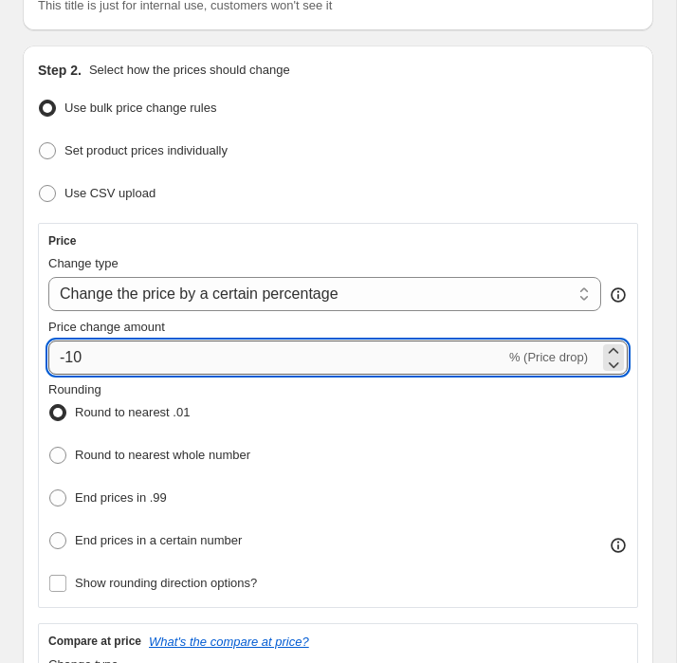
click at [76, 355] on input "-10" at bounding box center [276, 358] width 457 height 34
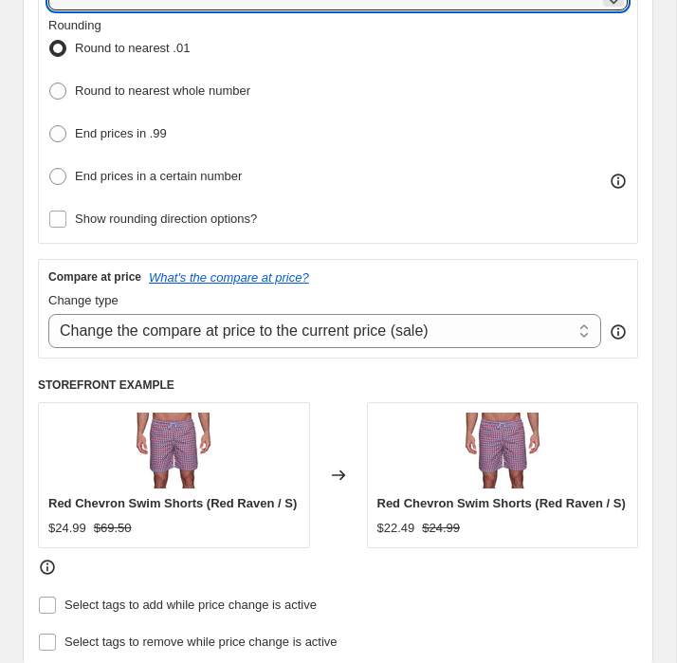
scroll to position [603, 0]
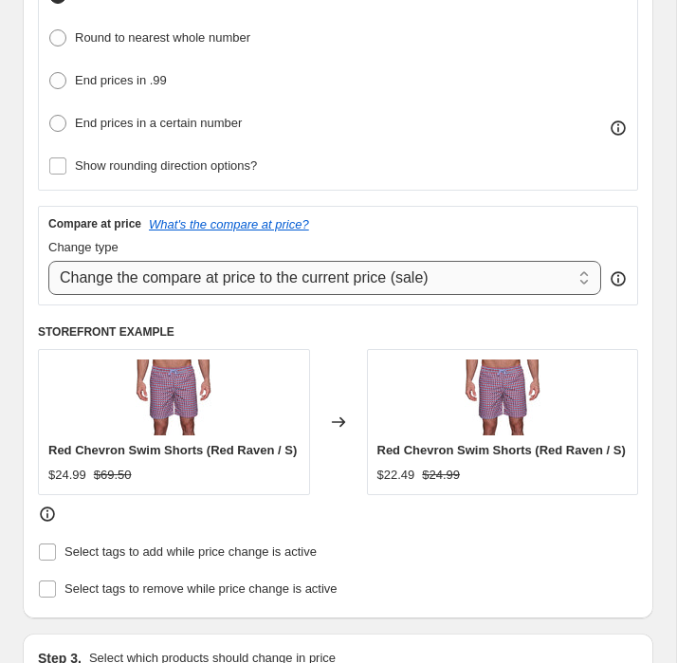
type input "-40"
click at [117, 276] on select "Change the compare at price to the current price (sale) Change the compare at p…" at bounding box center [324, 278] width 553 height 34
select select "no_change"
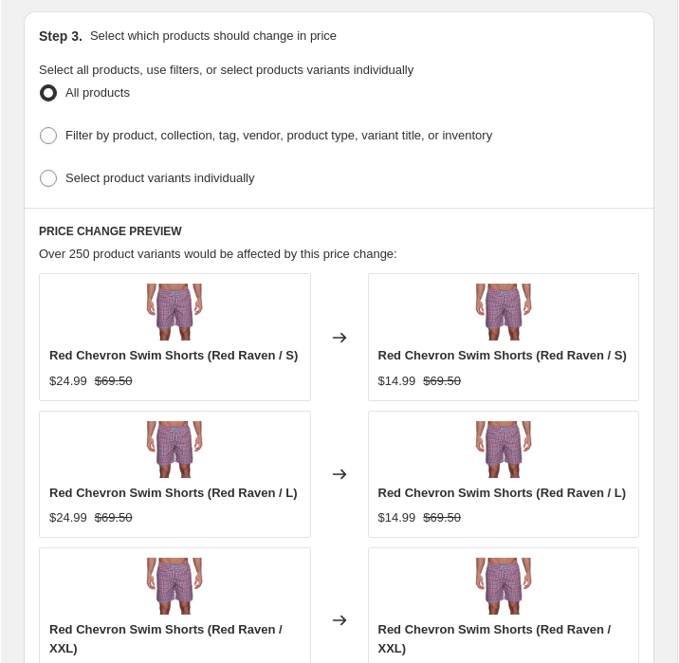
scroll to position [1227, 0]
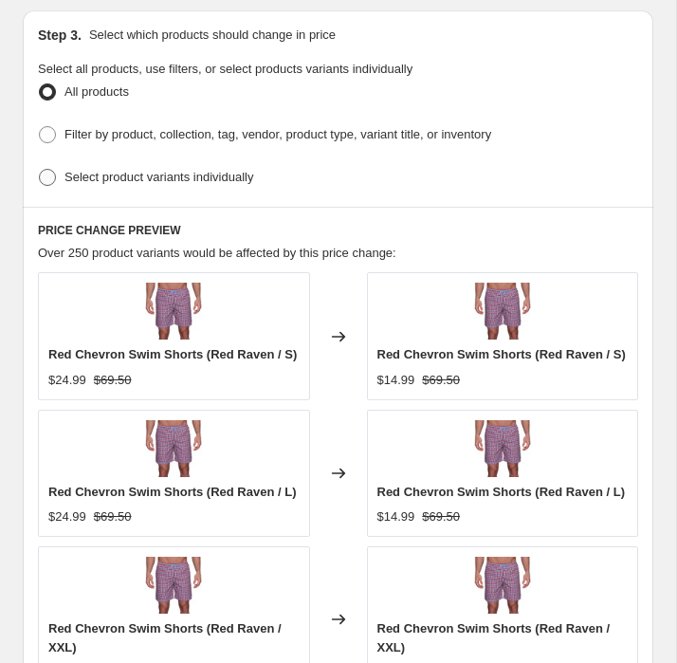
click at [53, 186] on span at bounding box center [47, 177] width 17 height 17
click at [40, 170] on input "Select product variants individually" at bounding box center [39, 169] width 1 height 1
radio input "true"
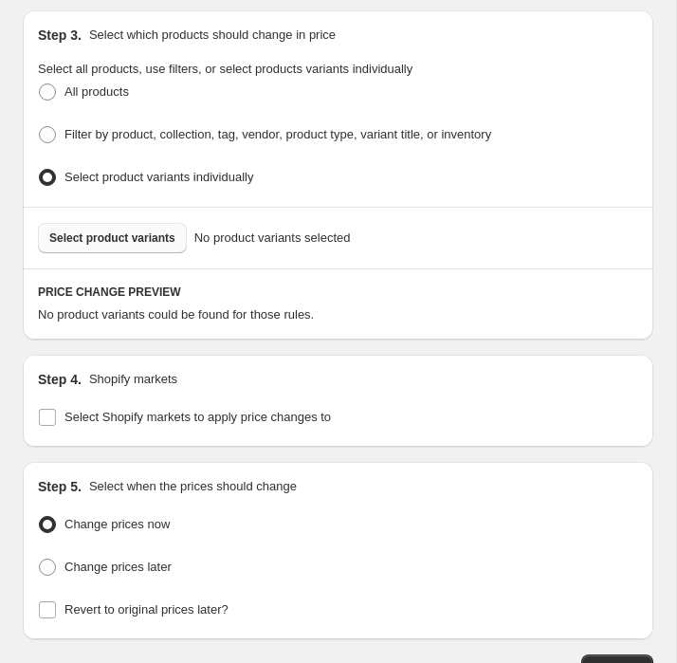
click at [105, 246] on span "Select product variants" at bounding box center [112, 238] width 126 height 15
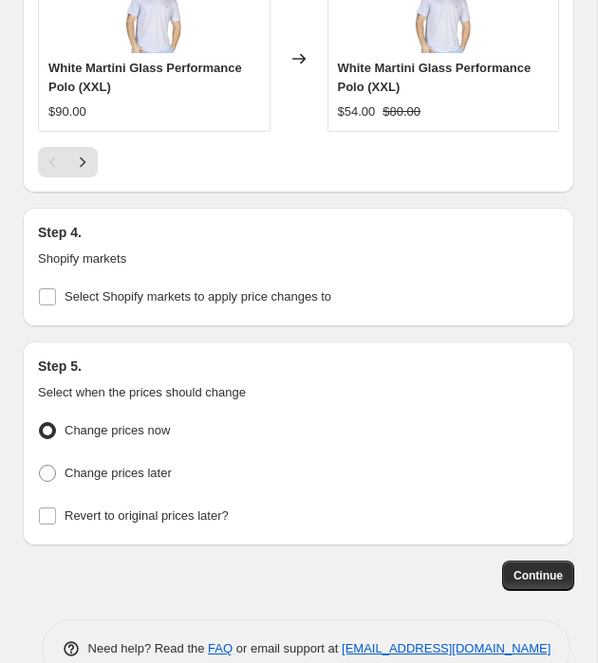
scroll to position [2344, 0]
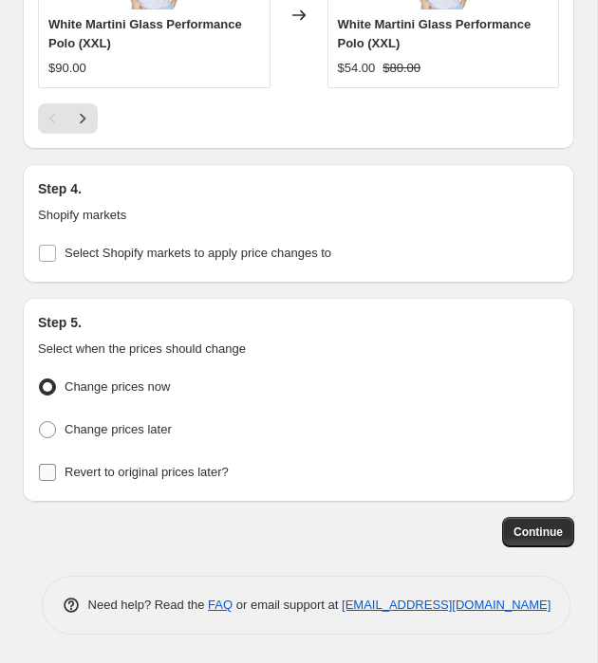
click at [190, 465] on span "Revert to original prices later?" at bounding box center [147, 472] width 164 height 14
click at [56, 464] on input "Revert to original prices later?" at bounding box center [47, 472] width 17 height 17
checkbox input "true"
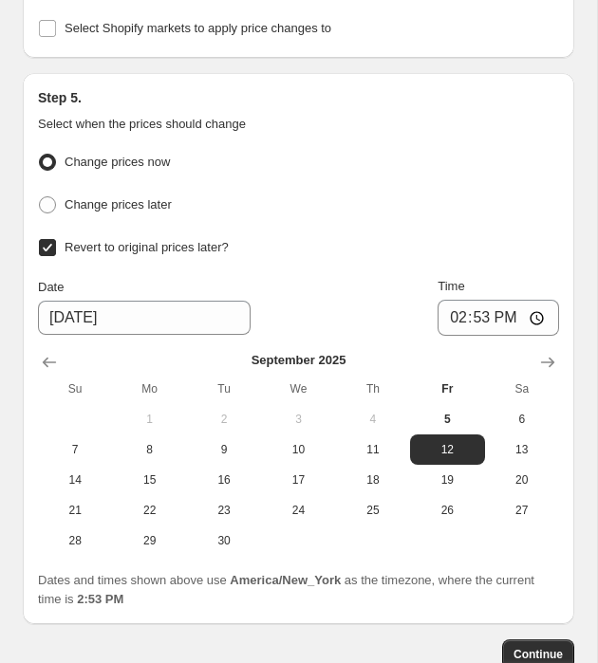
scroll to position [2570, 0]
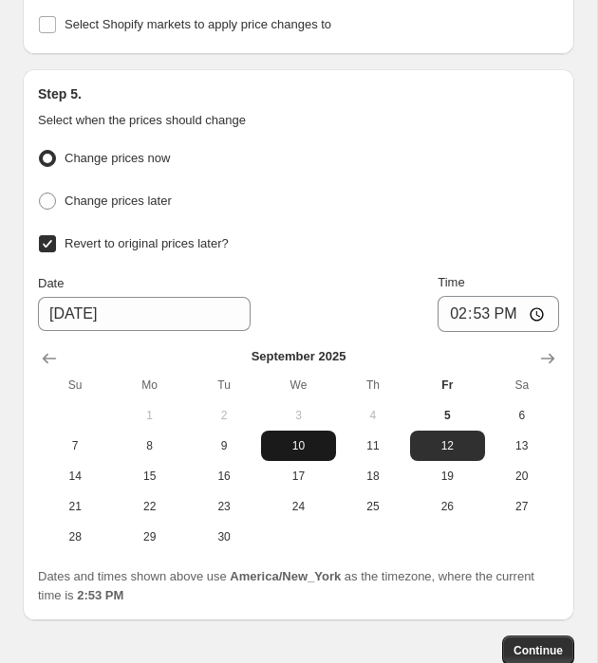
click at [294, 438] on span "10" at bounding box center [297, 445] width 59 height 15
type input "[DATE]"
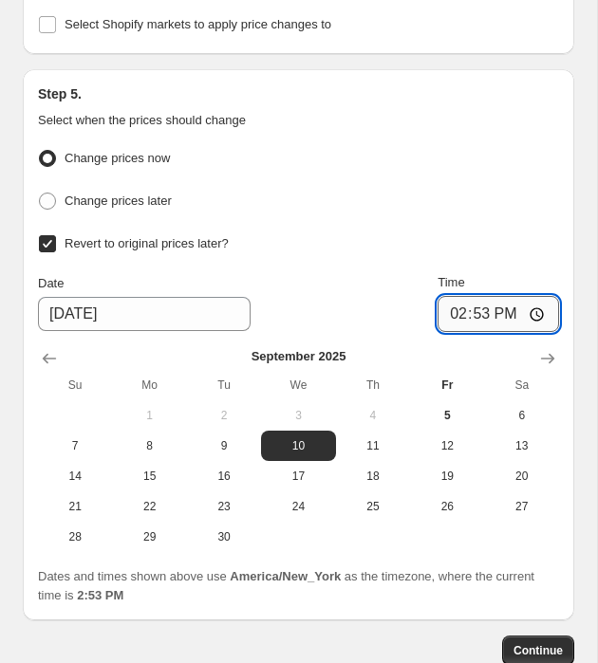
click at [482, 296] on input "14:53" at bounding box center [497, 314] width 121 height 36
click at [453, 296] on input "14:53" at bounding box center [497, 314] width 121 height 36
type input "12:00"
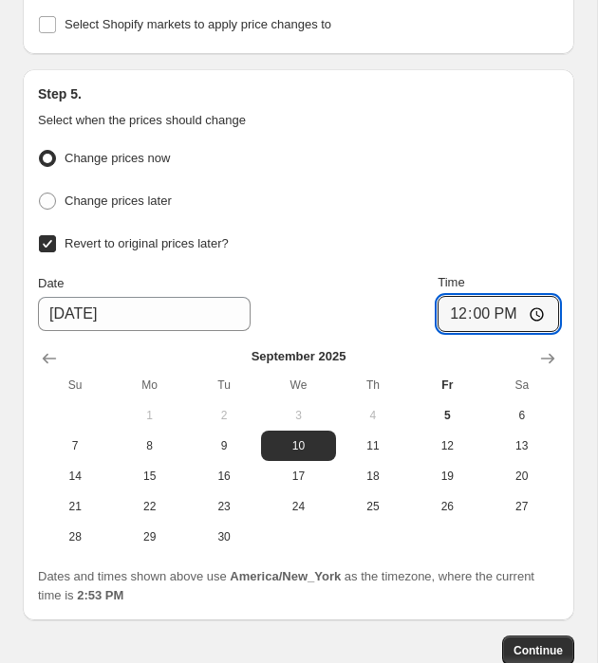
click at [515, 239] on div "Revert to original prices later?" at bounding box center [298, 245] width 521 height 28
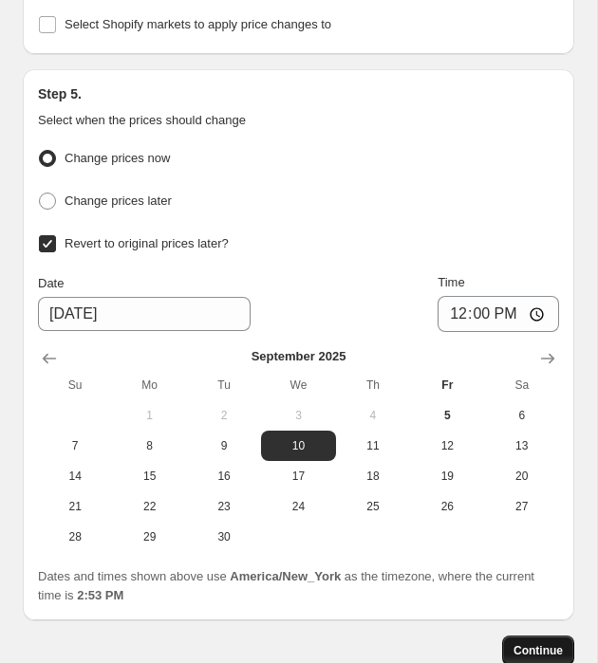
click at [532, 643] on span "Continue" at bounding box center [537, 650] width 49 height 15
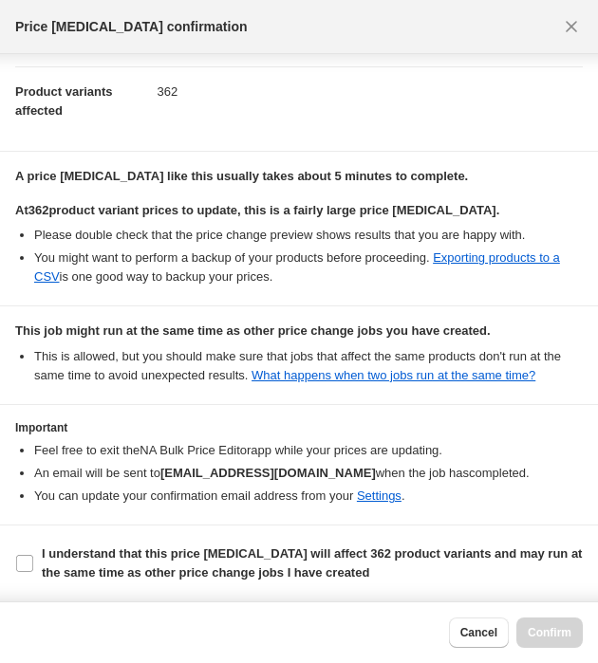
scroll to position [229, 0]
click at [266, 563] on span "I understand that this price change job will affect 362 product variants and ma…" at bounding box center [312, 564] width 541 height 38
click at [33, 563] on input "I understand that this price change job will affect 362 product variants and ma…" at bounding box center [24, 563] width 17 height 17
checkbox input "true"
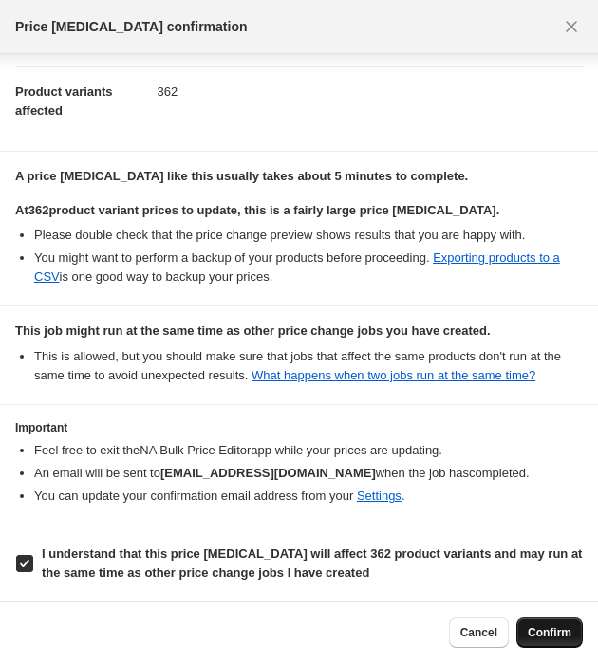
click at [541, 635] on span "Confirm" at bounding box center [549, 632] width 44 height 15
